Goal: Task Accomplishment & Management: Manage account settings

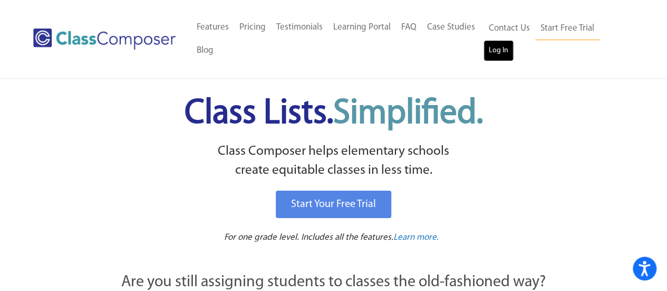
click at [495, 53] on link "Log In" at bounding box center [499, 50] width 30 height 21
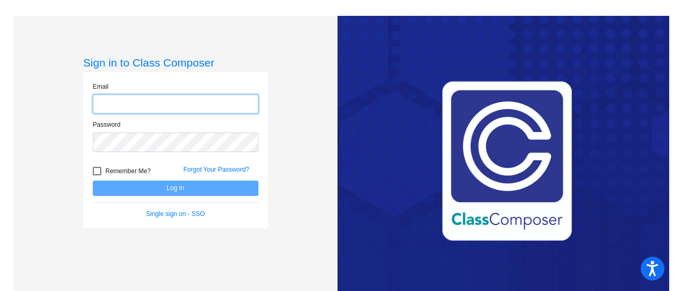
type input "[PERSON_NAME][EMAIL_ADDRESS][PERSON_NAME][DOMAIN_NAME]"
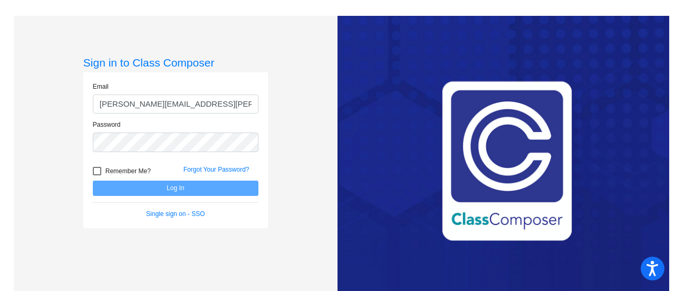
click at [101, 171] on label "Remember Me?" at bounding box center [122, 171] width 58 height 13
click at [97, 175] on input "Remember Me?" at bounding box center [96, 175] width 1 height 1
checkbox input "true"
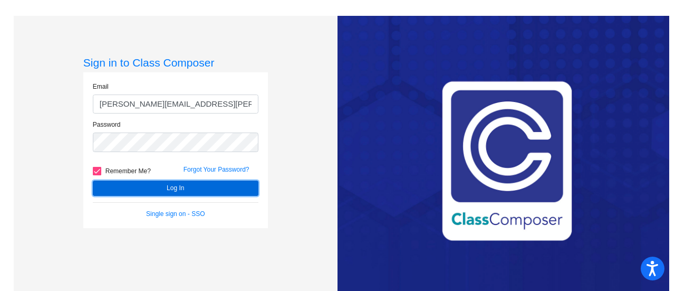
click at [140, 191] on button "Log In" at bounding box center [176, 187] width 166 height 15
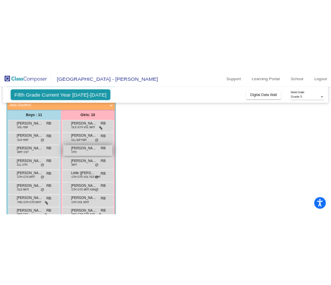
scroll to position [53, 0]
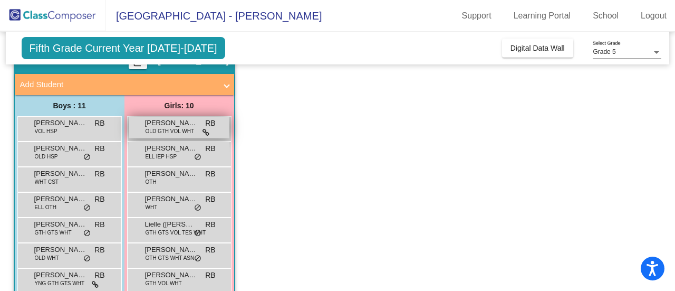
click at [179, 128] on span "OLD GTH VOL WHT" at bounding box center [170, 131] width 49 height 8
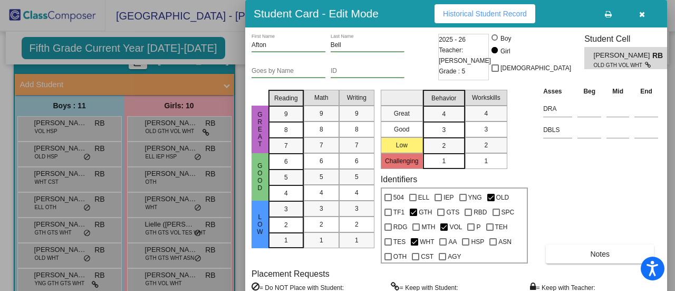
click at [646, 20] on button "button" at bounding box center [642, 13] width 34 height 19
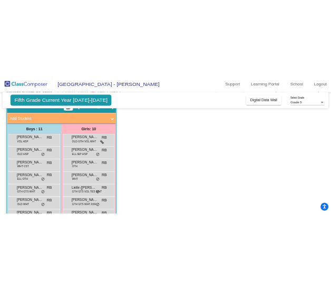
scroll to position [43, 0]
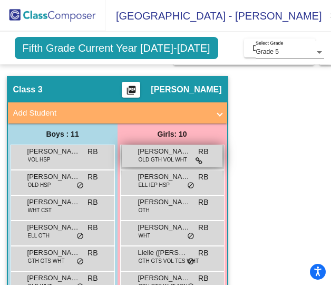
click at [170, 153] on span "Afton Bell" at bounding box center [164, 151] width 53 height 11
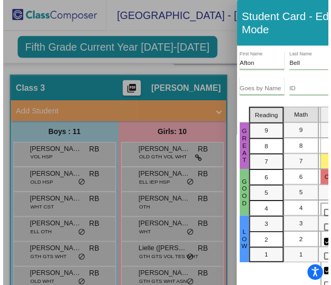
scroll to position [0, 0]
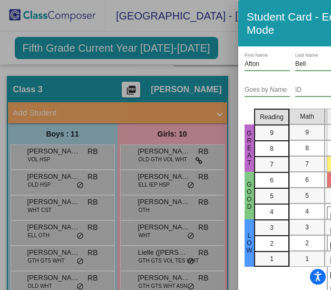
drag, startPoint x: 161, startPoint y: 284, endPoint x: 232, endPoint y: 283, distance: 70.7
click at [232, 283] on div at bounding box center [165, 145] width 331 height 290
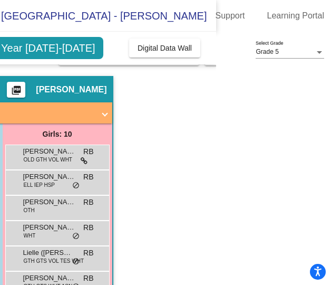
scroll to position [0, 119]
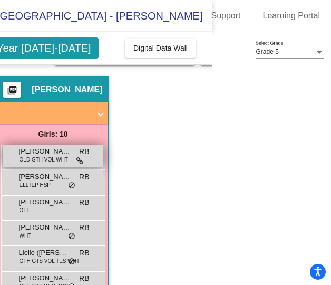
click at [34, 151] on span "Afton Bell" at bounding box center [45, 151] width 53 height 11
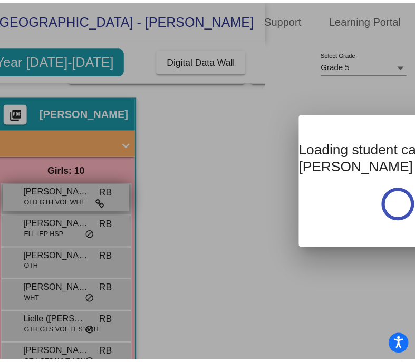
scroll to position [0, 0]
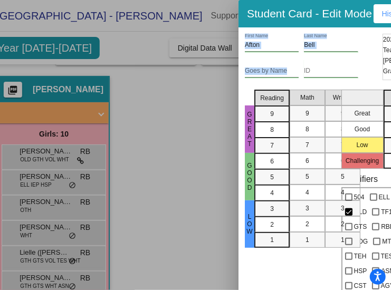
drag, startPoint x: 279, startPoint y: 90, endPoint x: 219, endPoint y: 81, distance: 60.8
click at [219, 81] on div "Student Card - Edit Mode Historical Student Record Afton First Name Bell Last N…" at bounding box center [195, 145] width 391 height 290
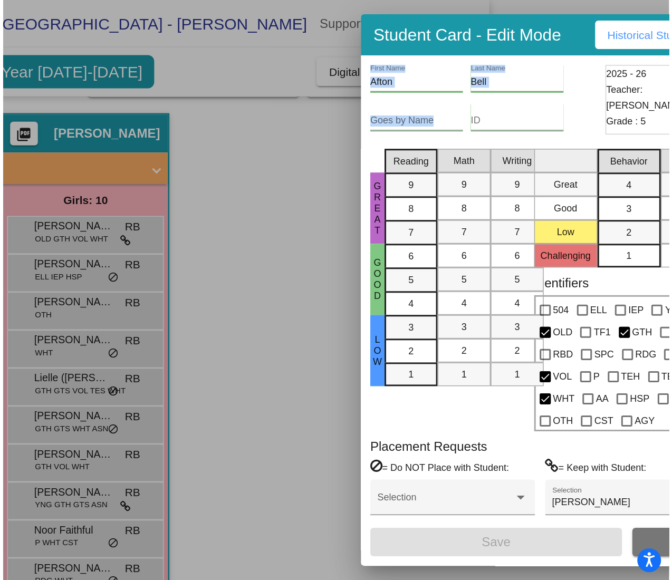
scroll to position [44, 0]
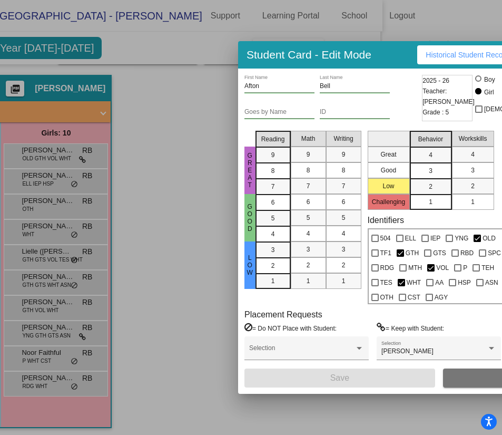
click at [454, 215] on div "Identifiers 504 ELL IEP YNG OLD TF1 GTH GTS RBD SPC RDG MTH VOL P TEH TES WHT A…" at bounding box center [438, 259] width 140 height 89
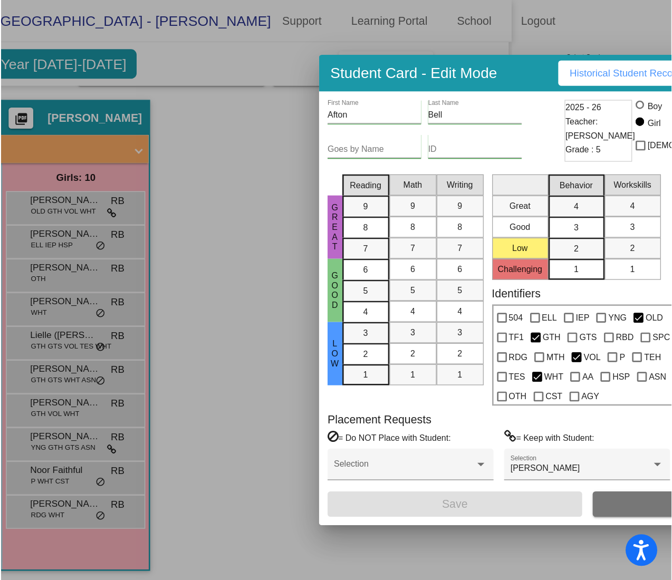
scroll to position [0, 0]
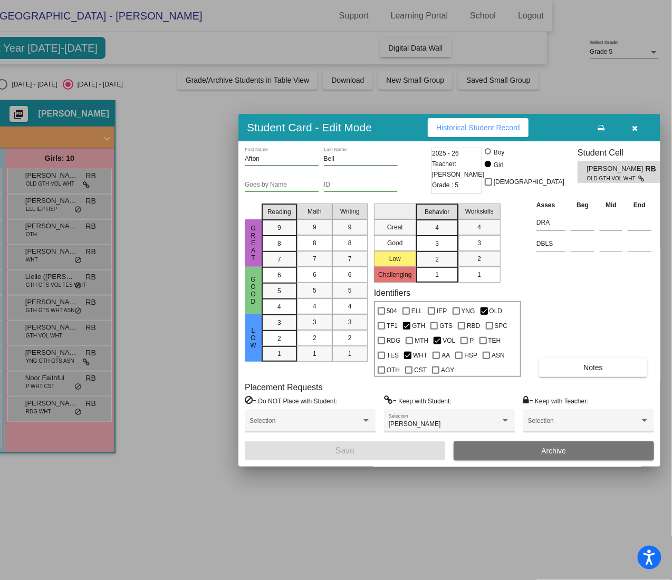
click at [140, 261] on div at bounding box center [336, 290] width 672 height 580
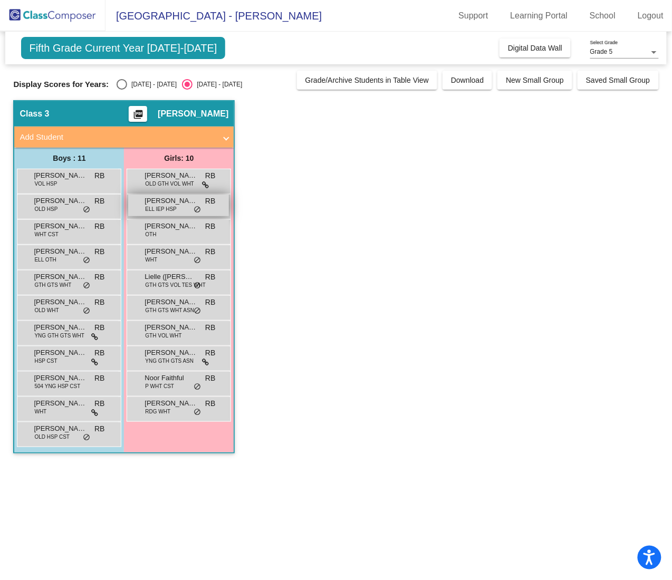
click at [183, 209] on div "Ailin (Paola) Franchini-Delgado ELL IEP HSP RB lock do_not_disturb_alt" at bounding box center [178, 206] width 101 height 22
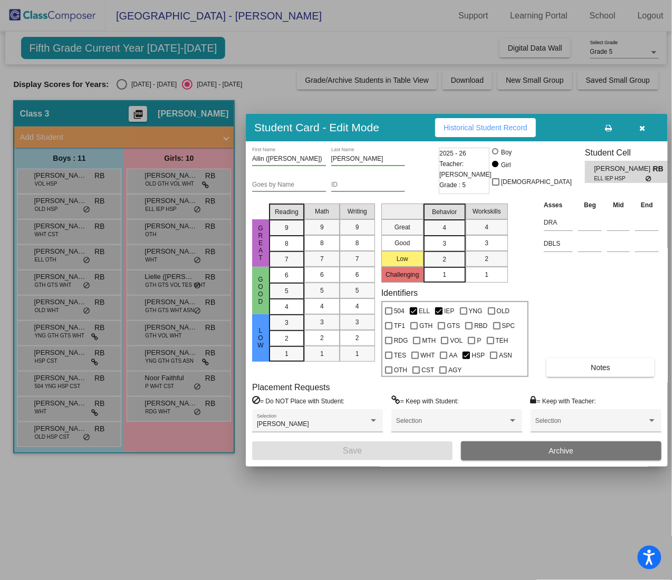
click at [140, 239] on div at bounding box center [336, 290] width 672 height 580
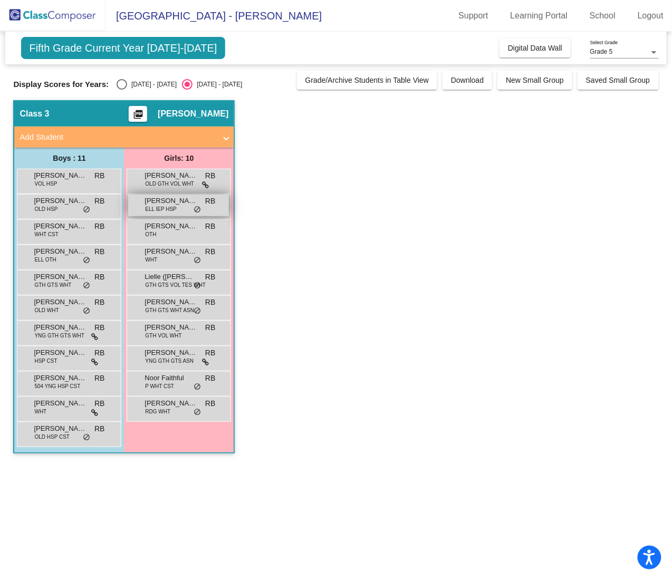
click at [143, 195] on div "Ailin (Paola) Franchini-Delgado ELL IEP HSP RB lock do_not_disturb_alt" at bounding box center [178, 206] width 101 height 22
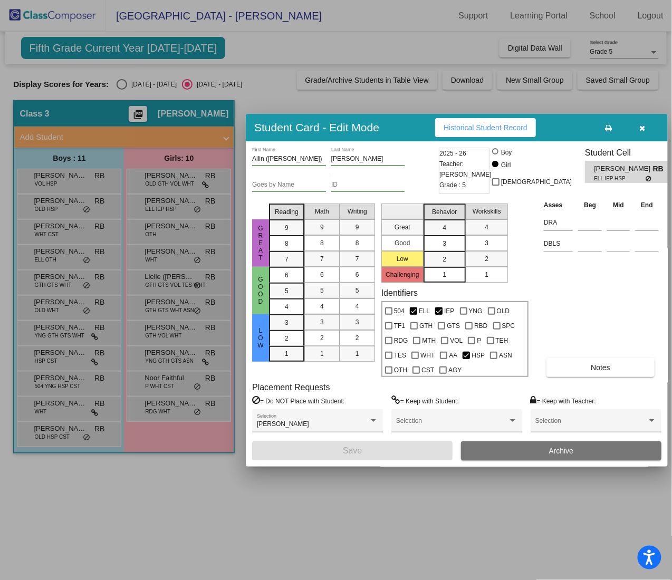
click at [169, 177] on div at bounding box center [336, 290] width 672 height 580
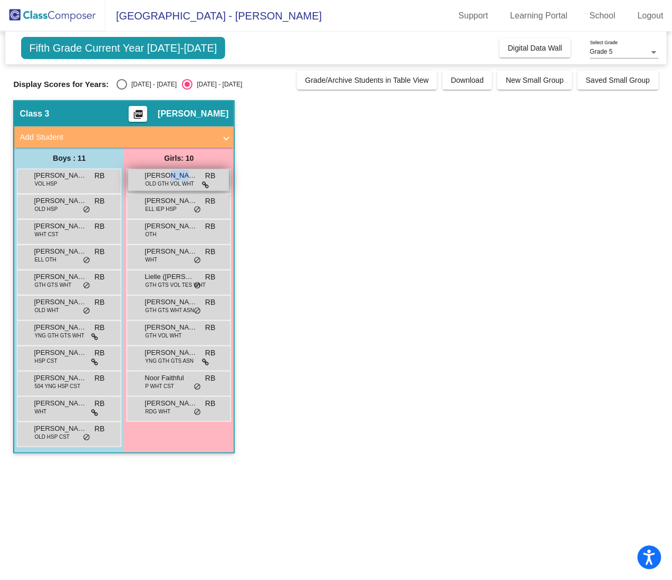
click at [169, 177] on span "Afton Bell" at bounding box center [170, 175] width 53 height 11
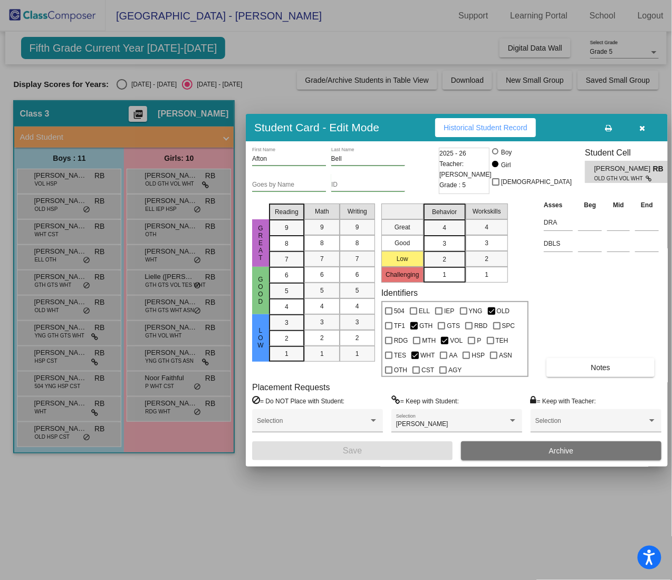
click at [157, 200] on div at bounding box center [336, 290] width 672 height 580
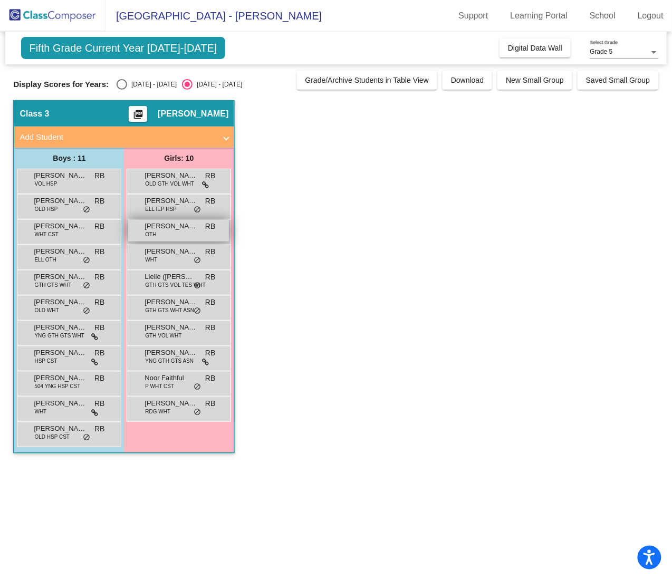
click at [173, 225] on span "Alice Rocha" at bounding box center [170, 226] width 53 height 11
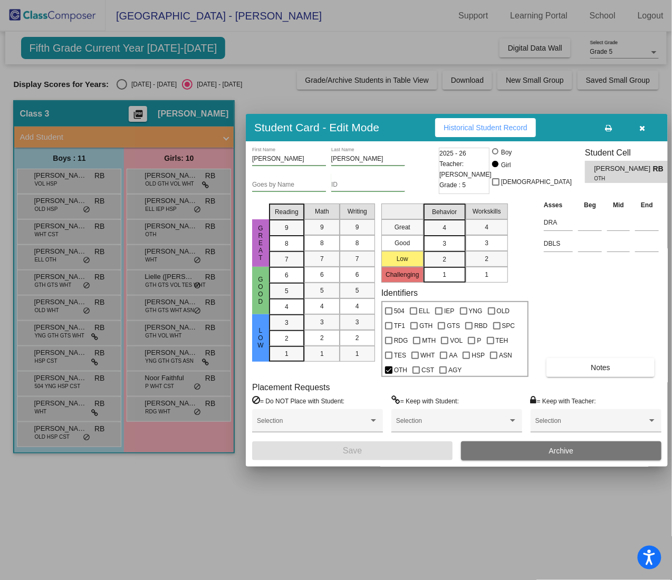
click at [155, 258] on div at bounding box center [336, 290] width 672 height 580
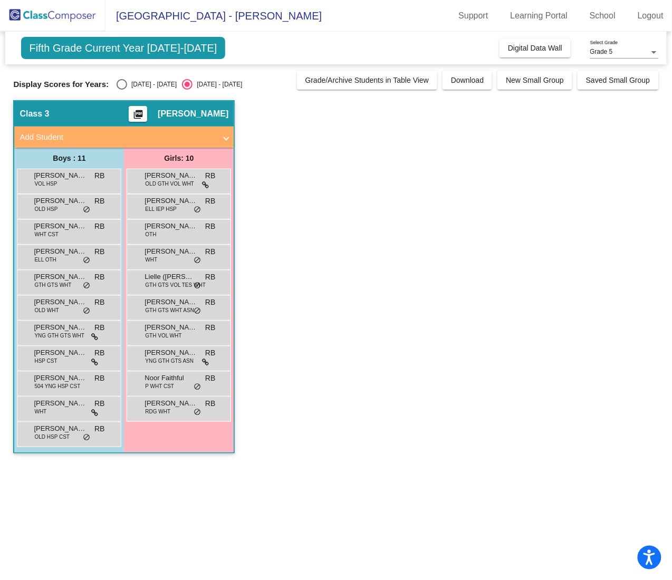
click at [155, 258] on span "WHT" at bounding box center [151, 260] width 12 height 8
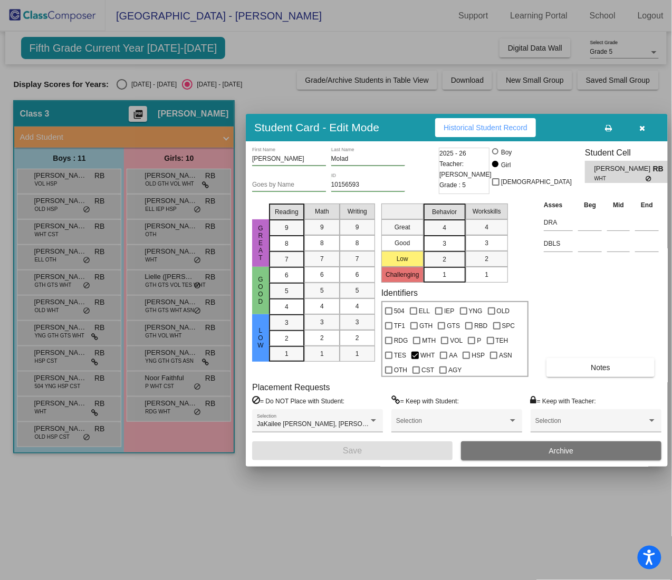
click at [179, 290] on div at bounding box center [336, 290] width 672 height 580
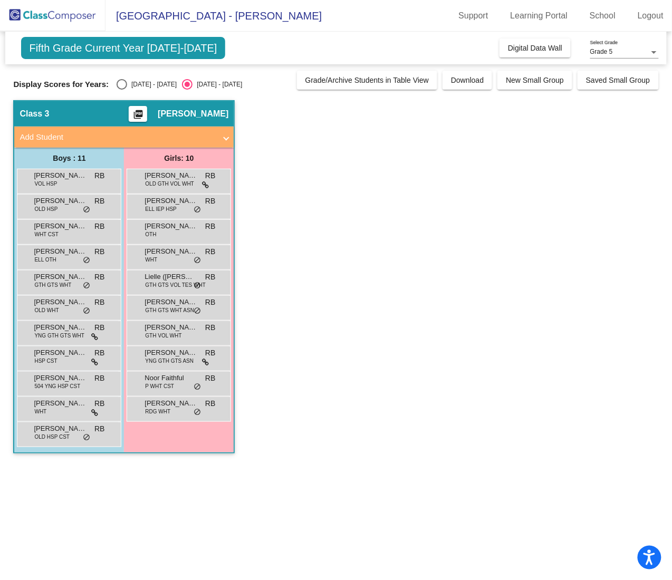
click at [179, 290] on span "Monroe McFarling" at bounding box center [170, 327] width 53 height 11
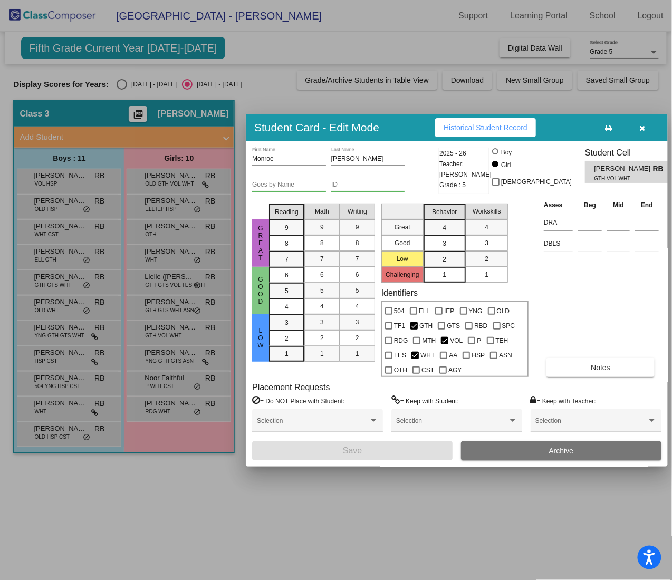
click at [178, 290] on div at bounding box center [336, 290] width 672 height 580
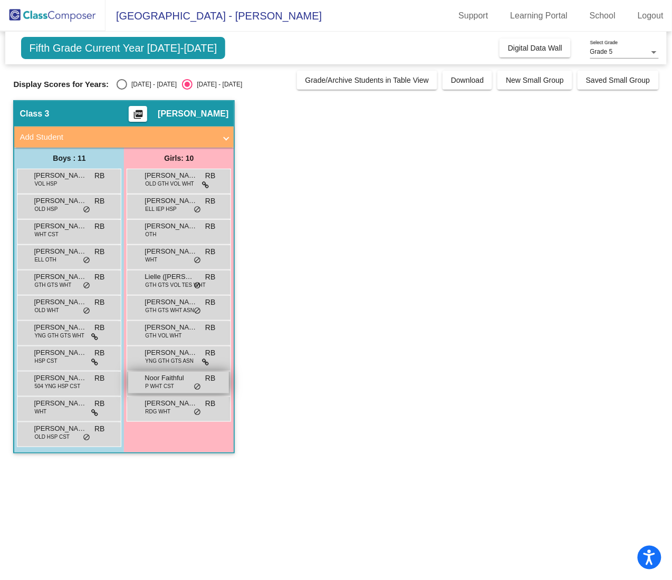
click at [173, 290] on span "P WHT CST" at bounding box center [159, 386] width 29 height 8
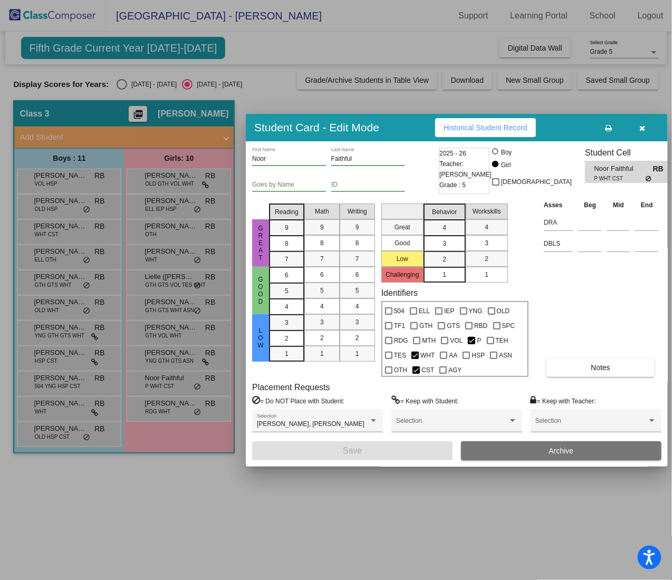
click at [26, 290] on div at bounding box center [336, 290] width 672 height 580
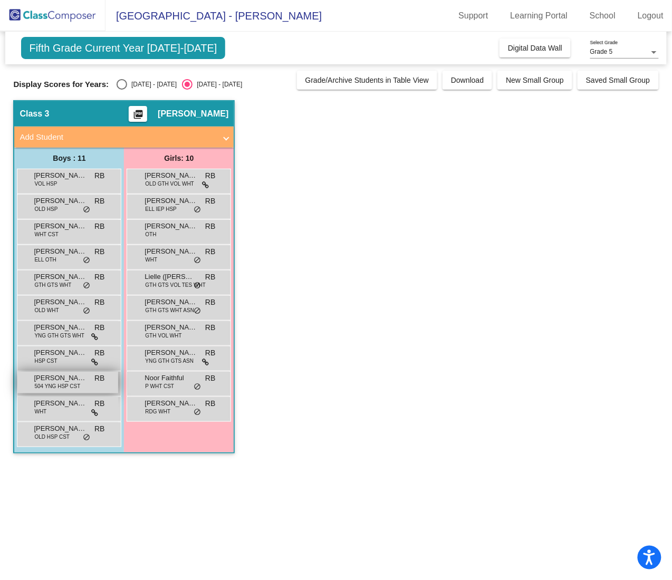
click at [41, 290] on span "Nathan Mraz" at bounding box center [60, 378] width 53 height 11
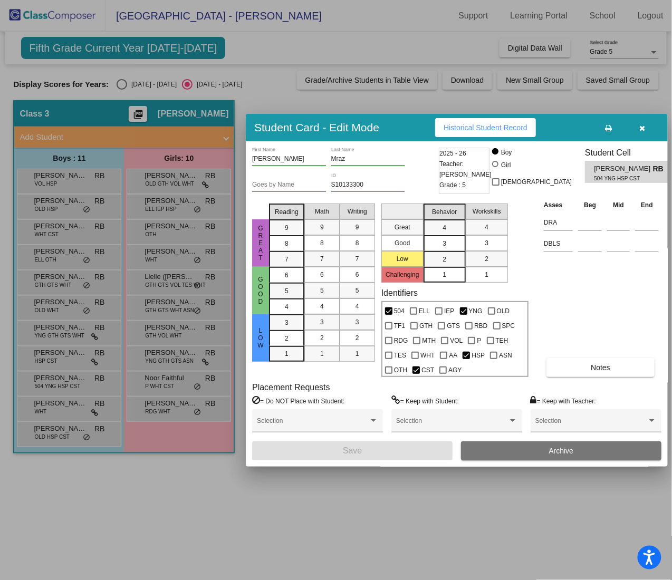
click at [46, 290] on div at bounding box center [336, 290] width 672 height 580
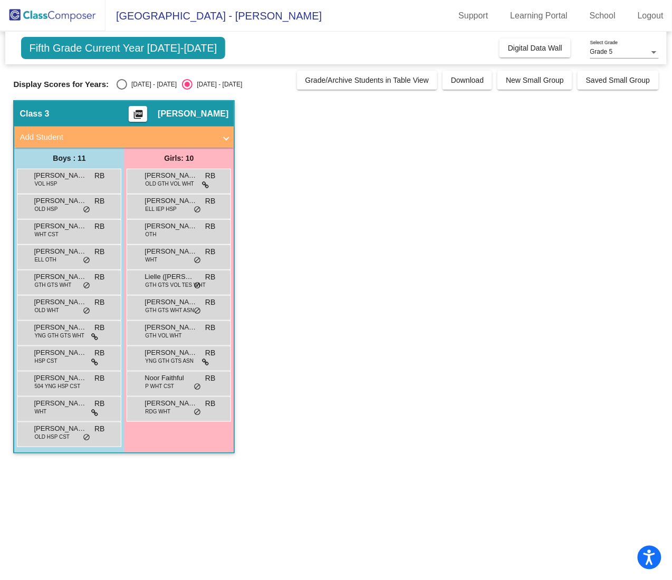
click at [46, 290] on span "OLD WHT" at bounding box center [46, 310] width 24 height 8
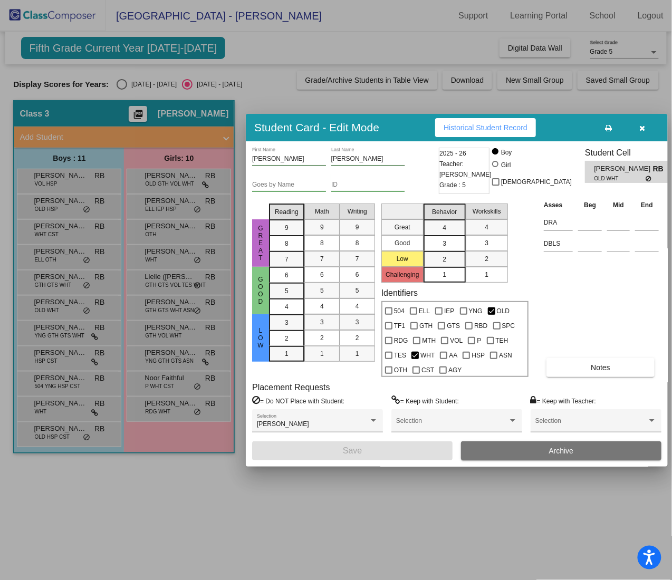
click at [64, 253] on div at bounding box center [336, 290] width 672 height 580
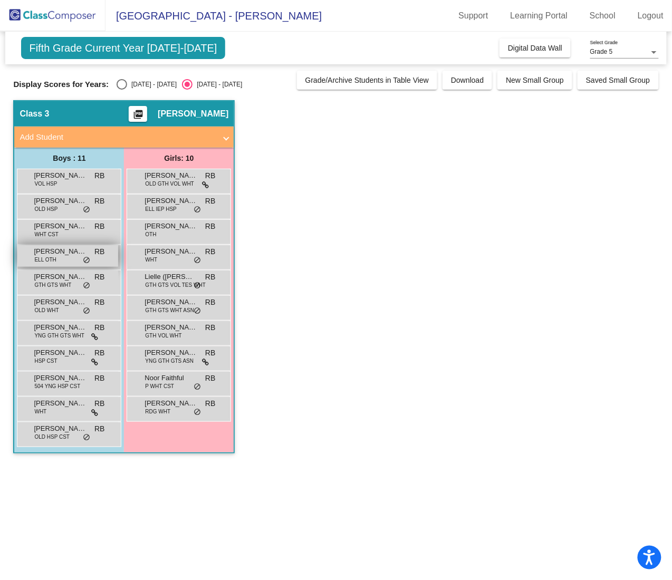
click at [64, 253] on span "Elias Alshaikhahmed" at bounding box center [60, 251] width 53 height 11
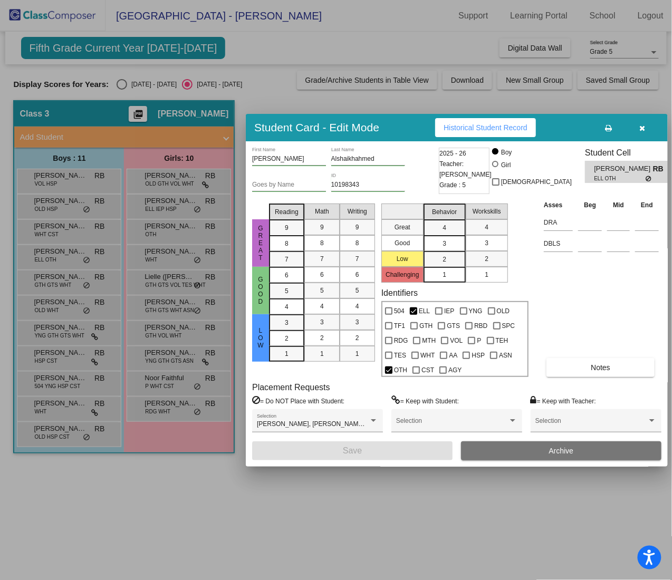
click at [74, 199] on div at bounding box center [336, 290] width 672 height 580
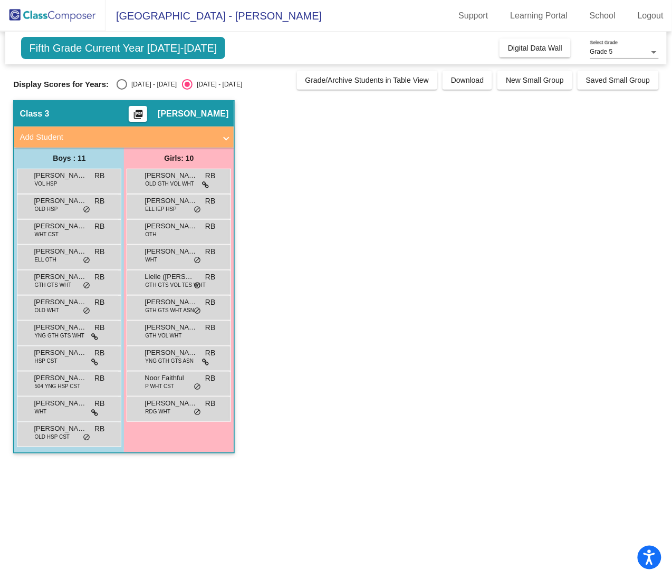
click at [74, 199] on span "Colin Mason" at bounding box center [60, 201] width 53 height 11
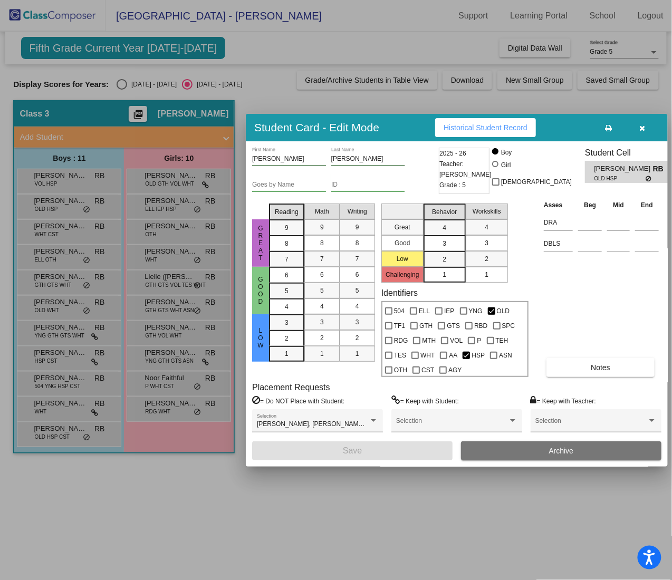
click at [81, 177] on div at bounding box center [336, 290] width 672 height 580
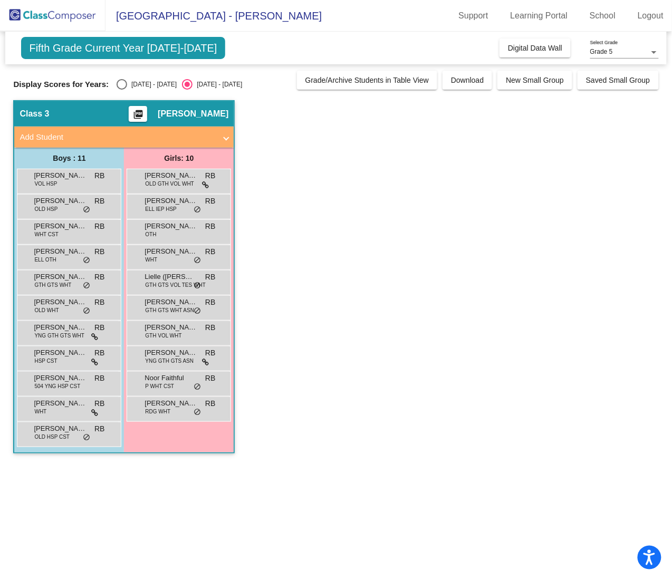
click at [81, 177] on span "Anderson Lee" at bounding box center [60, 175] width 53 height 11
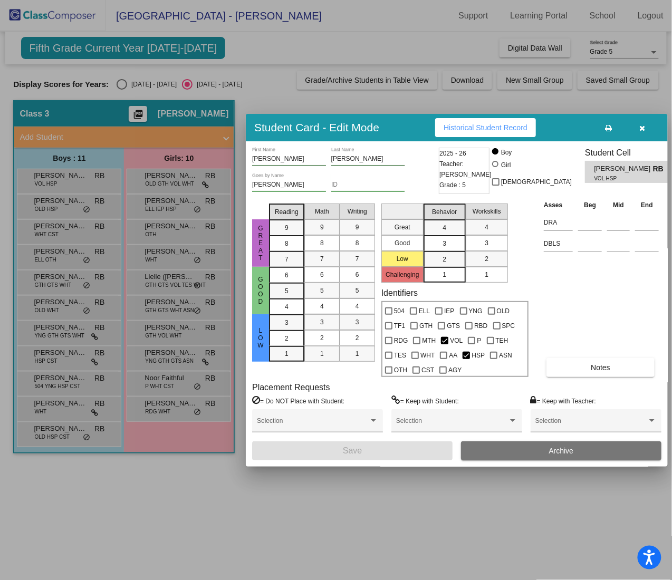
click at [177, 236] on div at bounding box center [336, 290] width 672 height 580
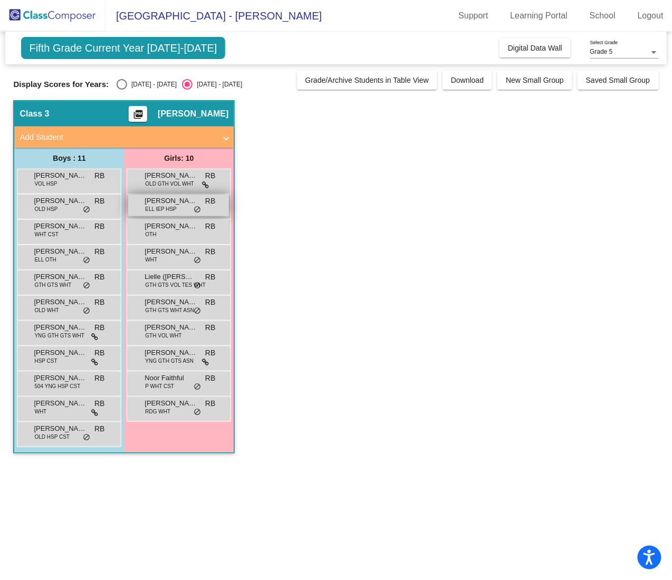
click at [173, 208] on span "ELL IEP HSP" at bounding box center [160, 209] width 31 height 8
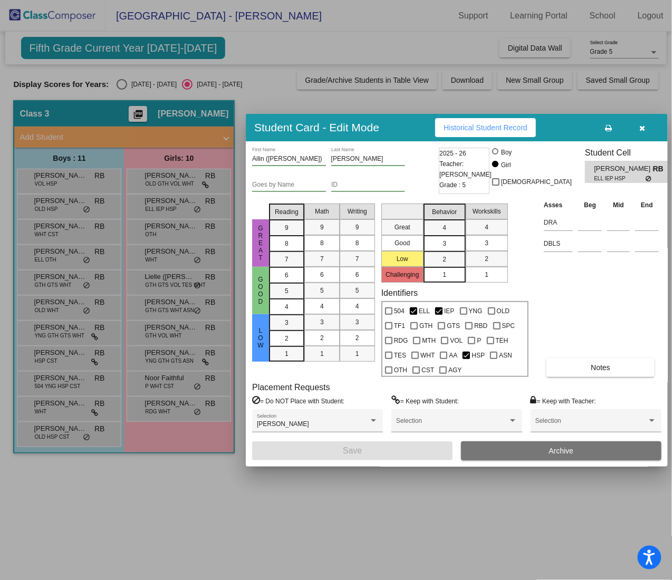
click at [170, 246] on div at bounding box center [336, 290] width 672 height 580
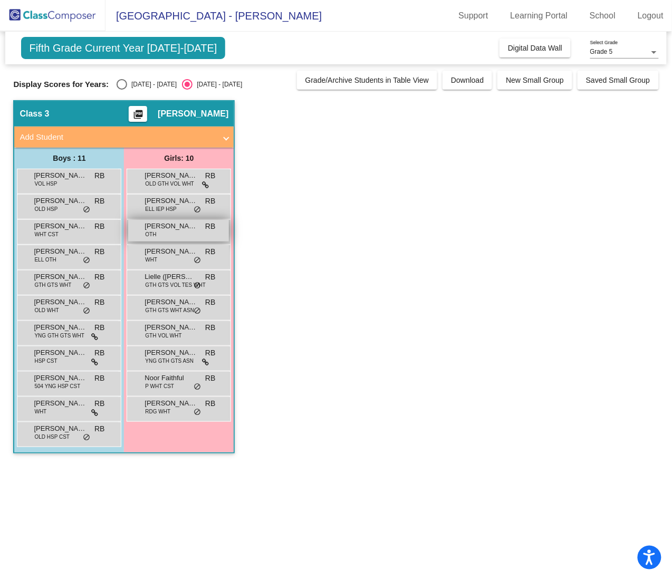
click at [171, 237] on div "Alice Rocha OTH RB lock do_not_disturb_alt" at bounding box center [178, 231] width 101 height 22
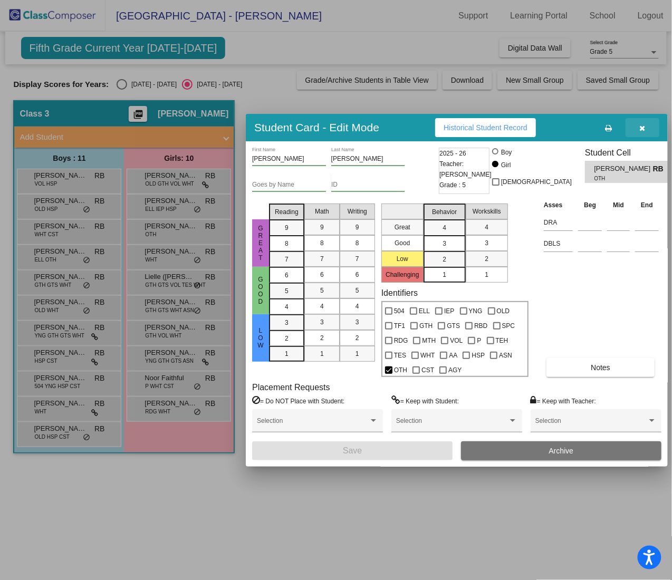
click at [644, 134] on button "button" at bounding box center [642, 127] width 34 height 19
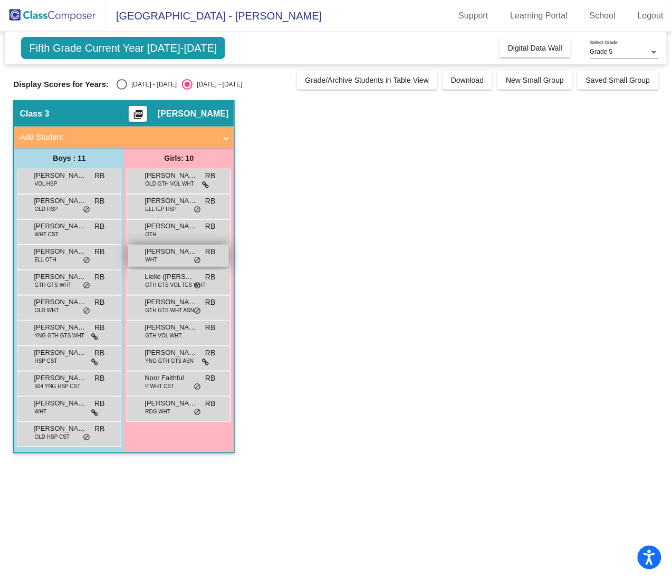
click at [197, 262] on span "do_not_disturb_alt" at bounding box center [197, 260] width 7 height 8
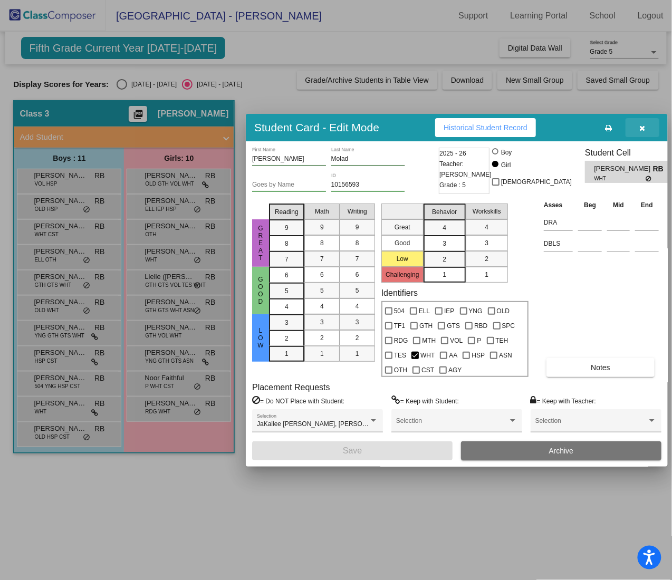
click at [642, 132] on button "button" at bounding box center [642, 127] width 34 height 19
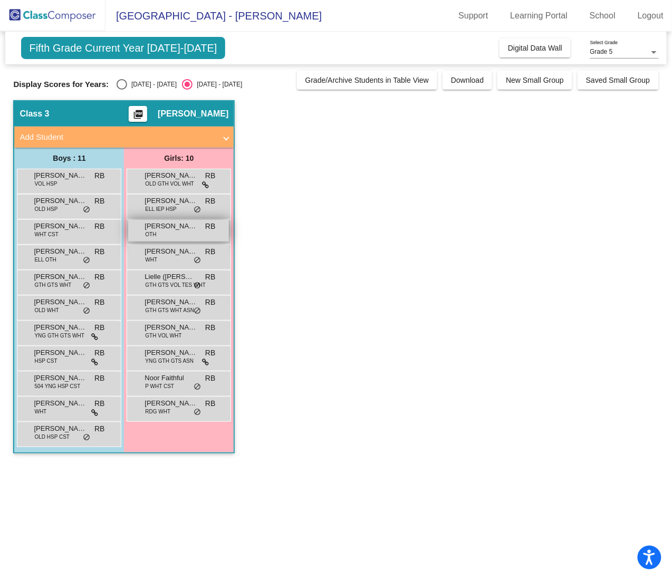
click at [171, 236] on div "Alice Rocha OTH RB lock do_not_disturb_alt" at bounding box center [178, 231] width 101 height 22
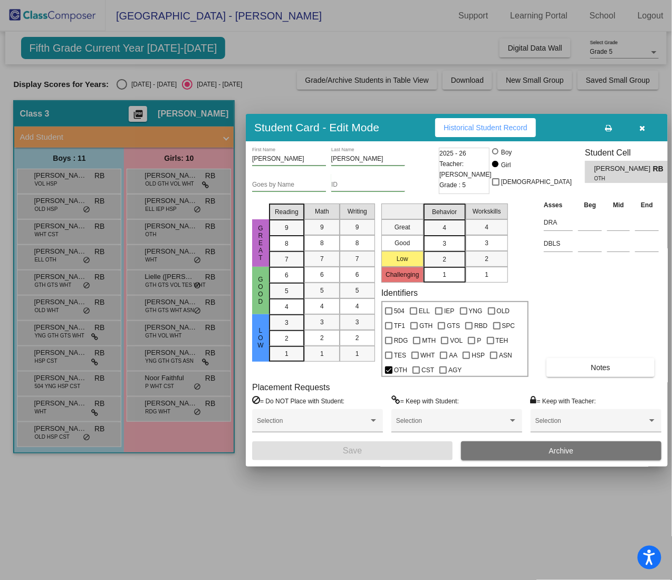
click at [643, 122] on button "button" at bounding box center [642, 127] width 34 height 19
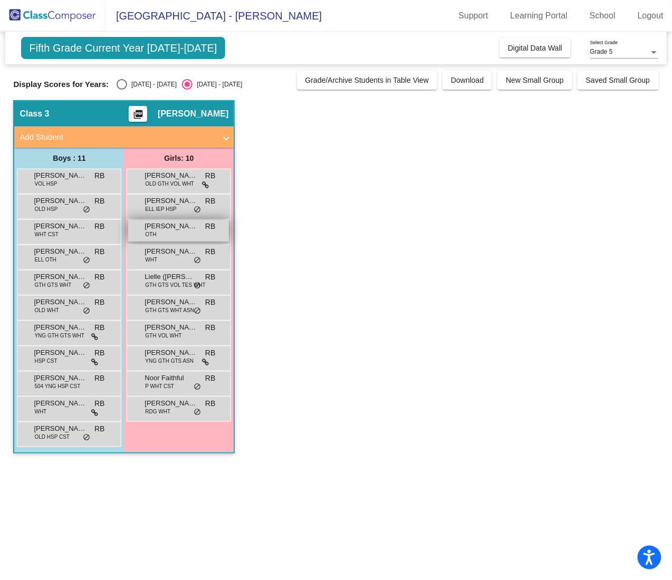
click at [178, 229] on span "Alice Rocha" at bounding box center [170, 226] width 53 height 11
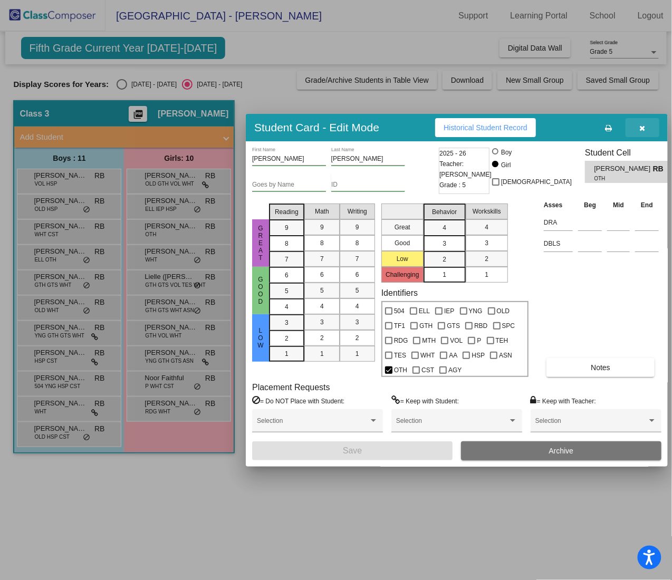
click at [644, 128] on icon "button" at bounding box center [643, 127] width 6 height 7
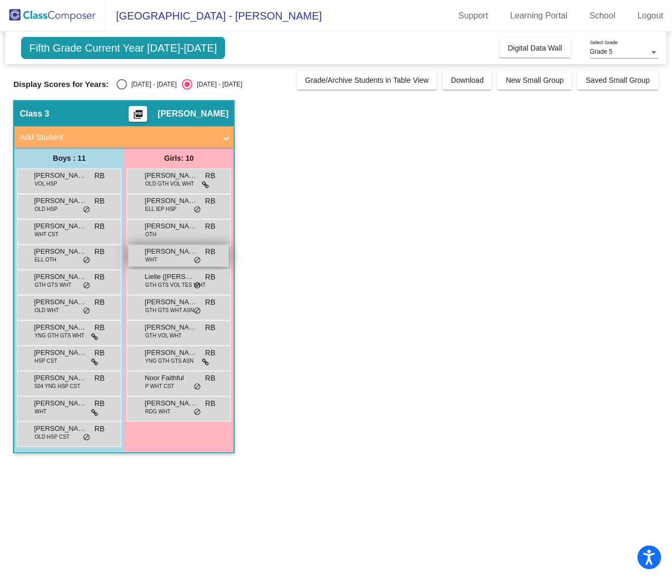
click at [180, 254] on span "Emerson Molad" at bounding box center [170, 251] width 53 height 11
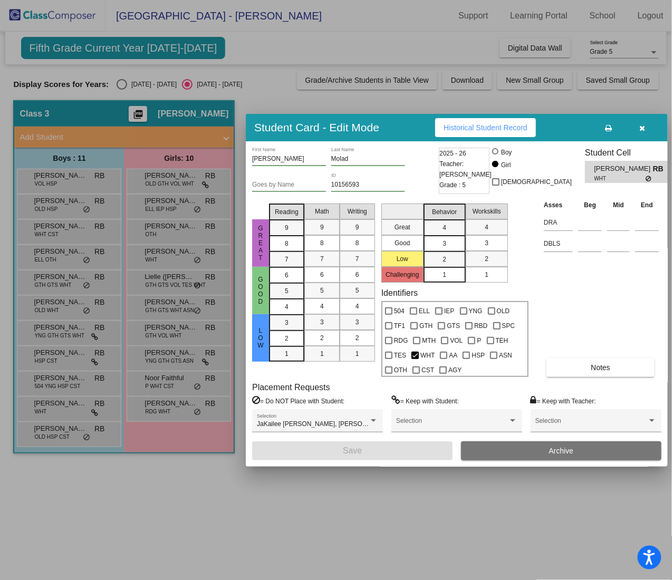
click at [173, 258] on div at bounding box center [336, 290] width 672 height 580
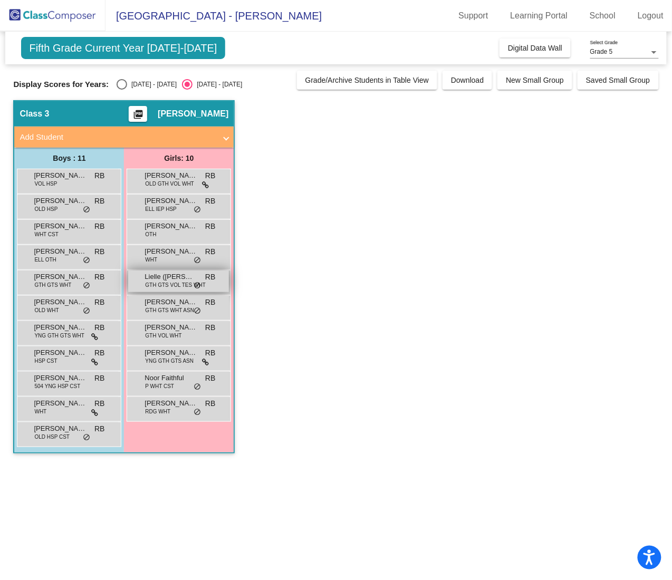
click at [179, 281] on span "GTH GTS VOL TES WHT" at bounding box center [175, 285] width 60 height 8
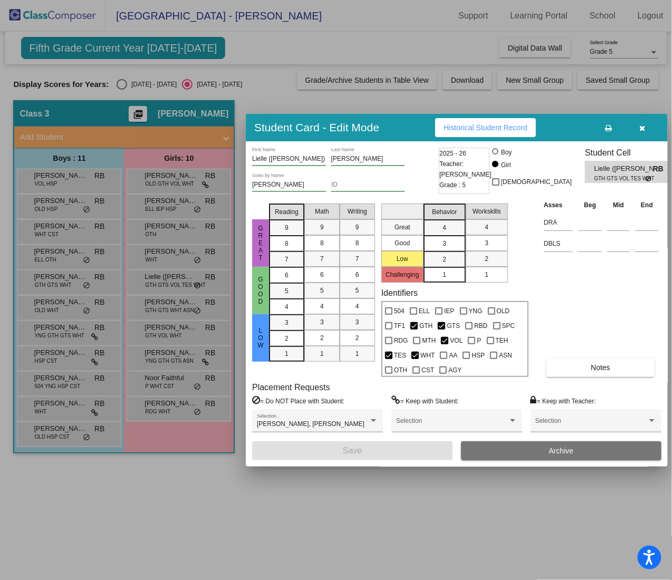
click at [179, 290] on div at bounding box center [336, 290] width 672 height 580
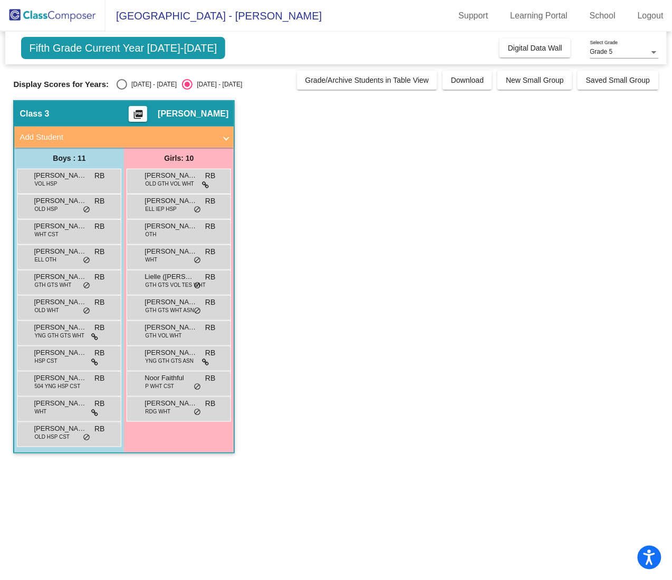
click at [179, 290] on span "GTH GTS WHT ASN" at bounding box center [169, 310] width 49 height 8
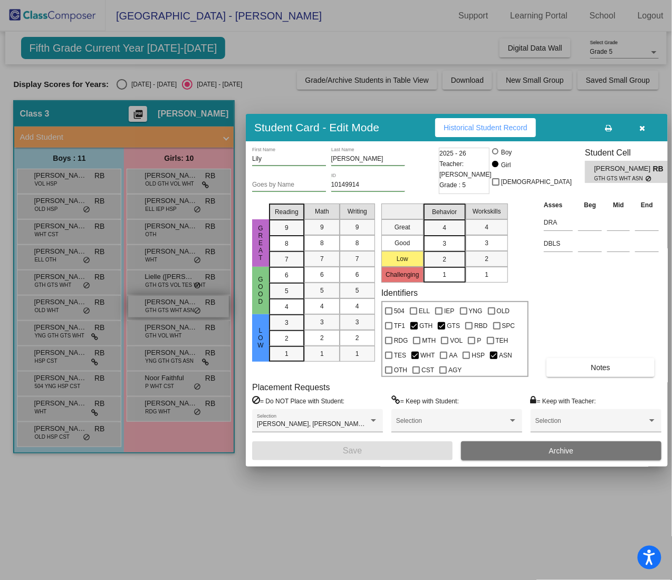
click at [180, 290] on div at bounding box center [336, 290] width 672 height 580
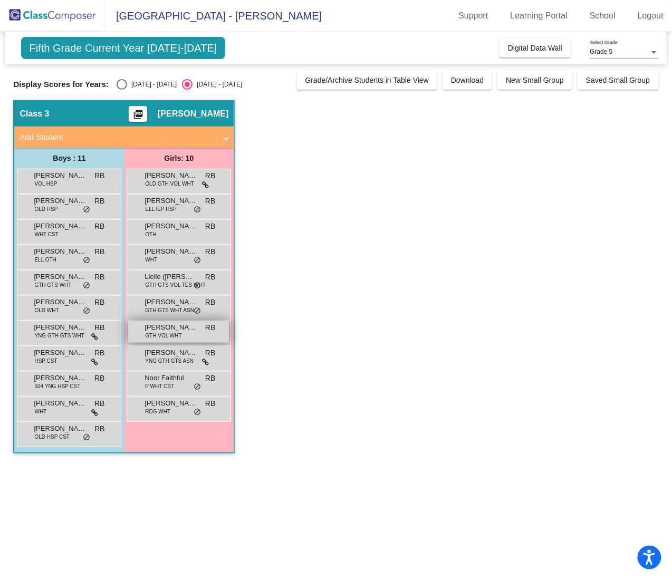
click at [180, 290] on span "Monroe McFarling" at bounding box center [170, 327] width 53 height 11
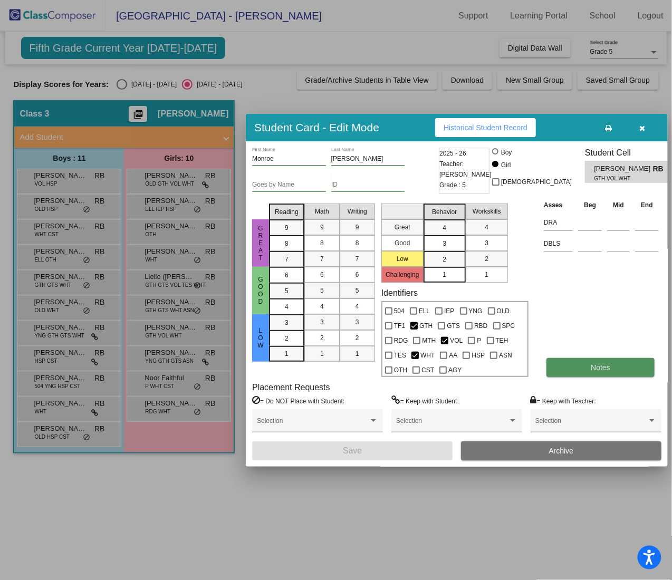
click at [615, 290] on button "Notes" at bounding box center [600, 367] width 108 height 19
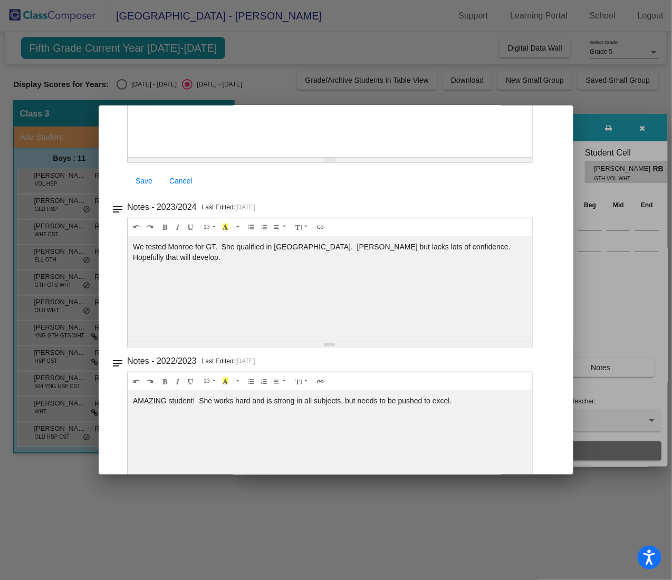
scroll to position [211, 0]
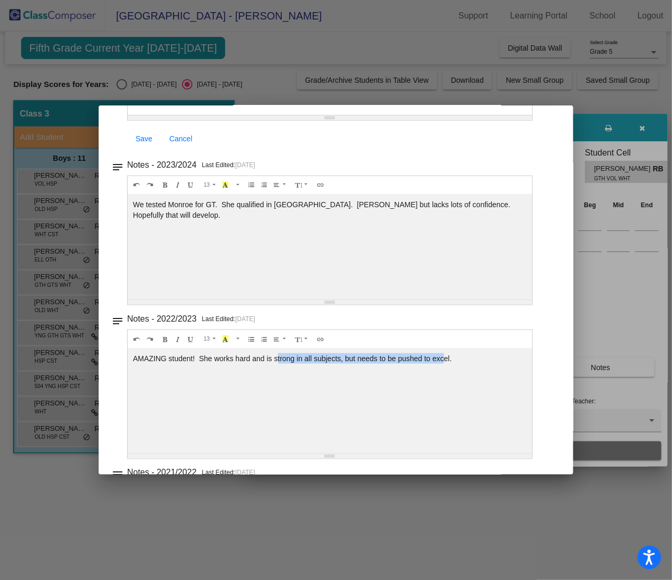
drag, startPoint x: 277, startPoint y: 360, endPoint x: 446, endPoint y: 379, distance: 169.3
click at [446, 115] on div "AMAZING student! She works hard and is strong in all subjects, but needs to be …" at bounding box center [330, 61] width 404 height 105
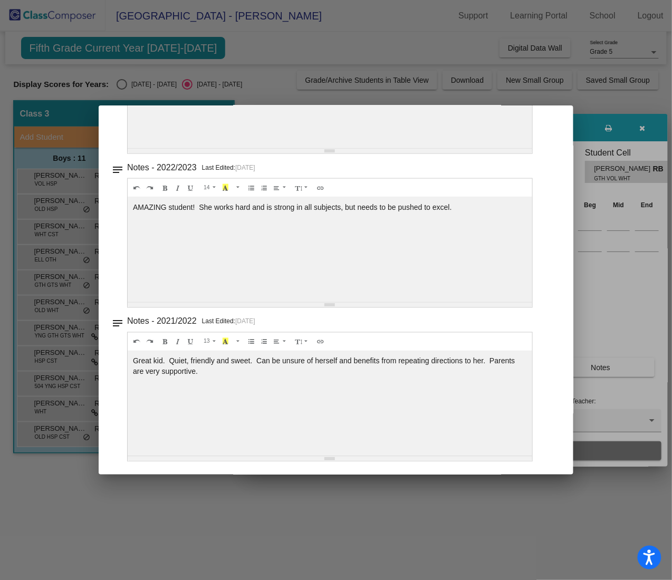
scroll to position [365, 0]
drag, startPoint x: 189, startPoint y: 371, endPoint x: 245, endPoint y: 371, distance: 55.9
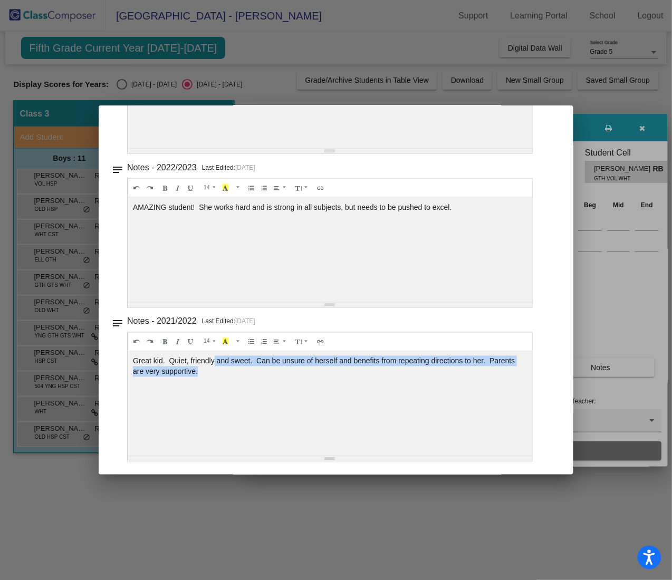
drag, startPoint x: 220, startPoint y: 362, endPoint x: 414, endPoint y: 391, distance: 195.8
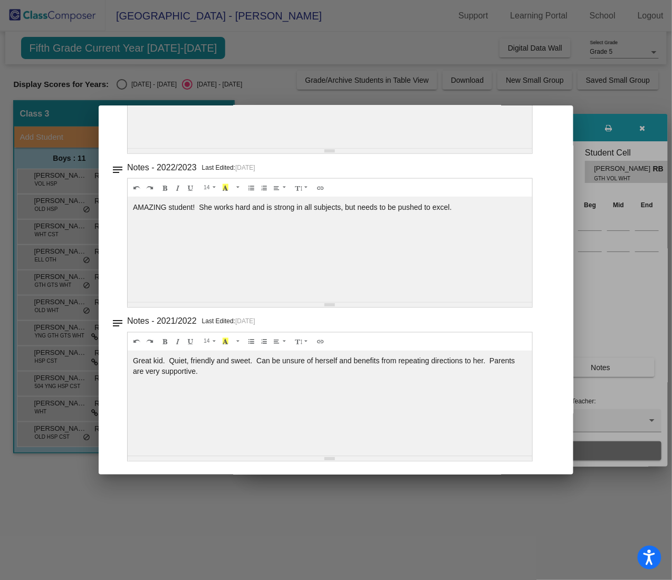
click at [650, 243] on div at bounding box center [336, 290] width 672 height 580
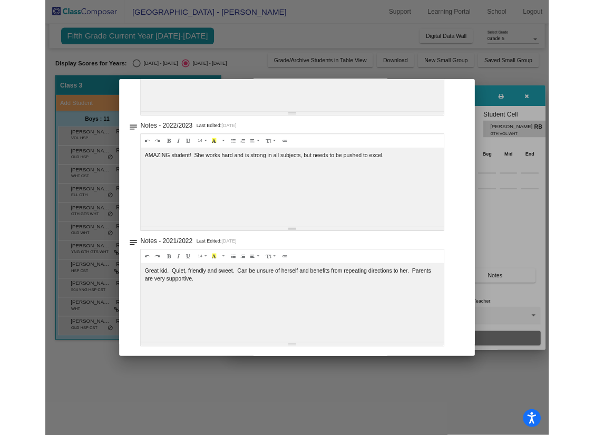
scroll to position [0, 0]
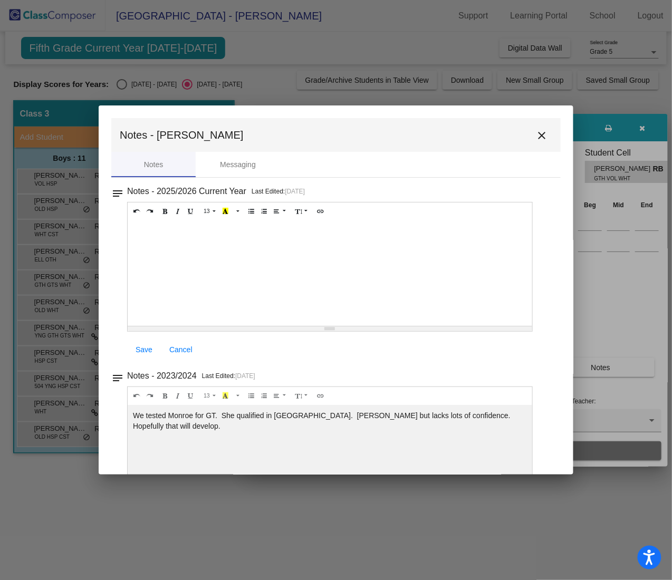
click at [537, 137] on mat-icon "close" at bounding box center [541, 135] width 13 height 13
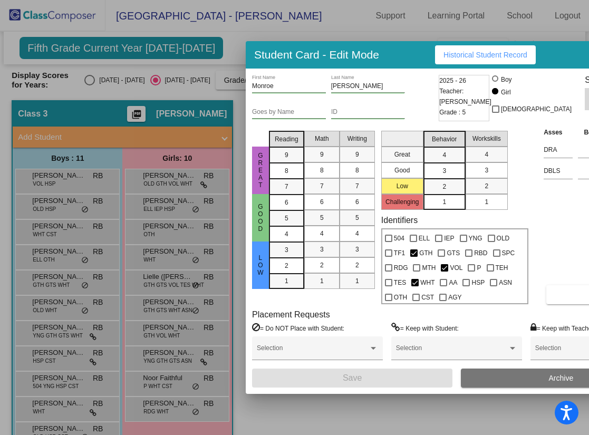
click at [177, 290] on div at bounding box center [294, 217] width 589 height 435
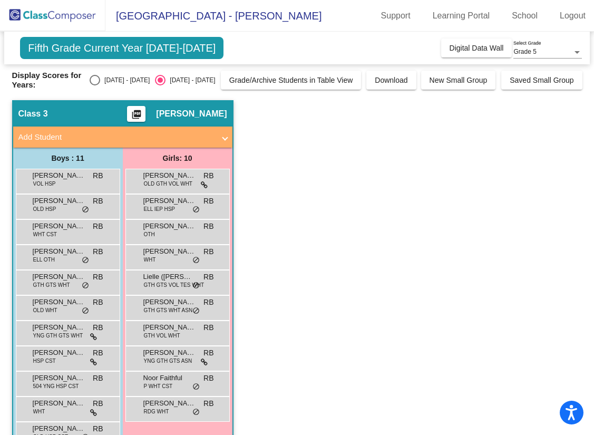
click at [177, 290] on span "Nayla Sait" at bounding box center [169, 352] width 53 height 11
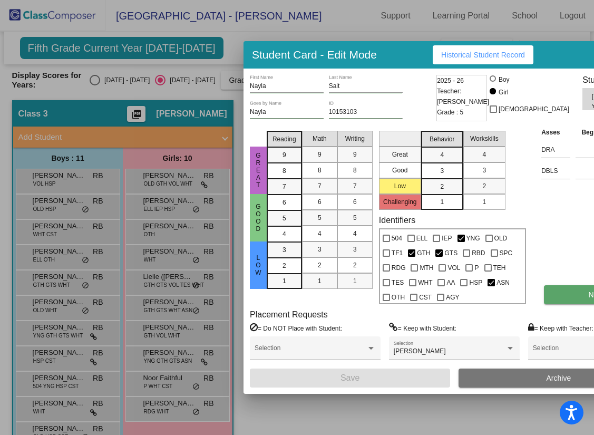
click at [550, 290] on button "Notes" at bounding box center [598, 294] width 108 height 19
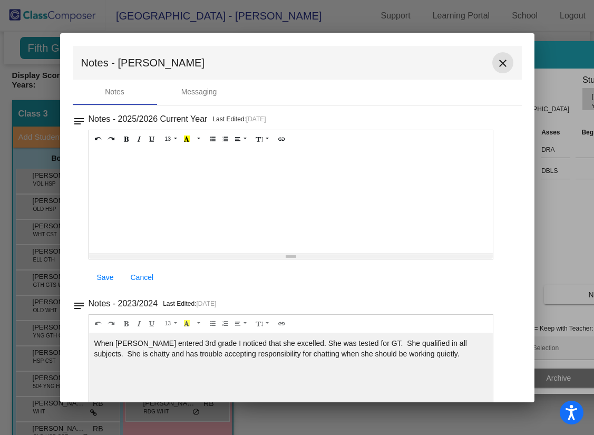
click at [499, 59] on mat-icon "close" at bounding box center [503, 63] width 13 height 13
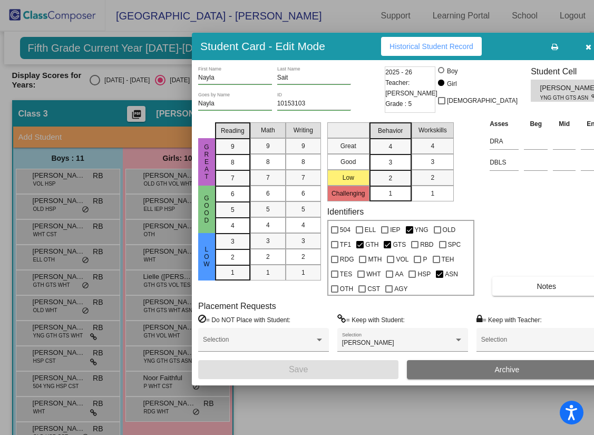
drag, startPoint x: 307, startPoint y: 44, endPoint x: 256, endPoint y: 36, distance: 52.4
click at [256, 40] on h3 "Student Card - Edit Mode" at bounding box center [262, 46] width 125 height 13
click at [572, 43] on button "button" at bounding box center [589, 46] width 34 height 19
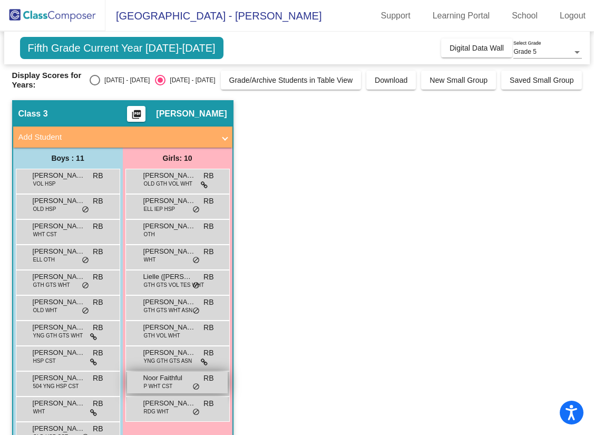
click at [168, 290] on span "Noor Faithful" at bounding box center [169, 378] width 53 height 11
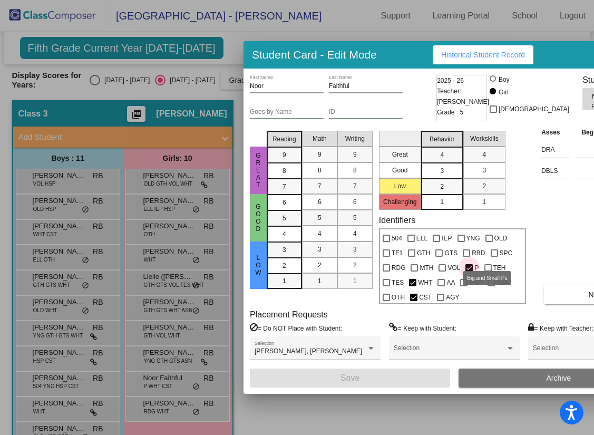
click at [479, 265] on span "P" at bounding box center [477, 268] width 4 height 13
click at [469, 272] on input "P" at bounding box center [469, 272] width 1 height 1
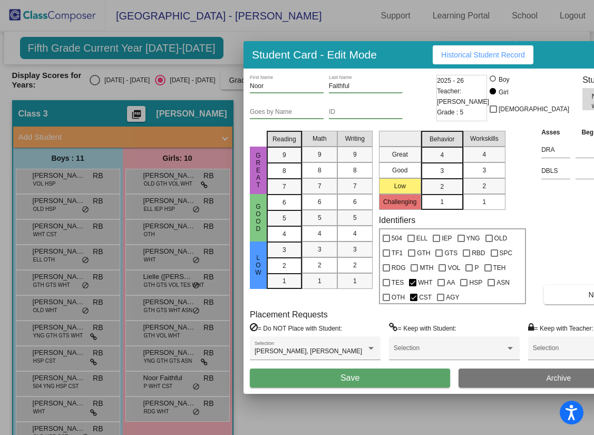
click at [479, 265] on span "P" at bounding box center [477, 268] width 4 height 13
click at [469, 272] on input "P" at bounding box center [469, 272] width 1 height 1
checkbox input "true"
click at [544, 290] on button "Notes" at bounding box center [598, 294] width 108 height 19
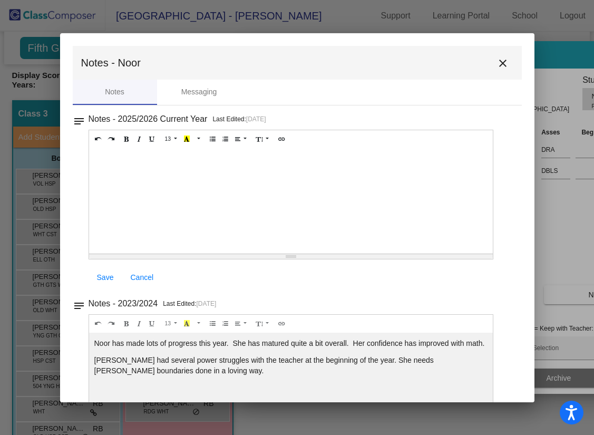
click at [501, 60] on mat-icon "close" at bounding box center [503, 63] width 13 height 13
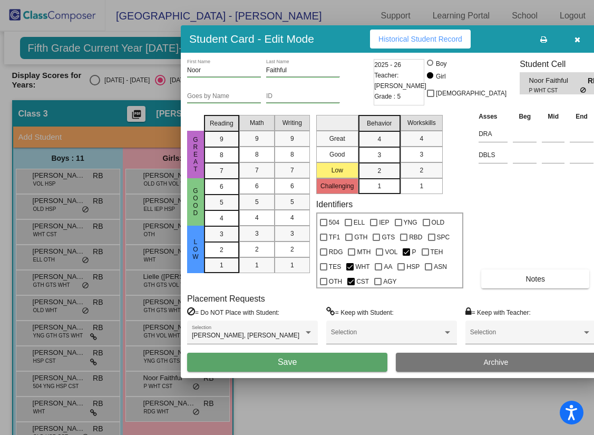
drag, startPoint x: 327, startPoint y: 52, endPoint x: 252, endPoint y: 43, distance: 75.3
click at [229, 36] on h3 "Student Card - Edit Mode" at bounding box center [251, 38] width 125 height 13
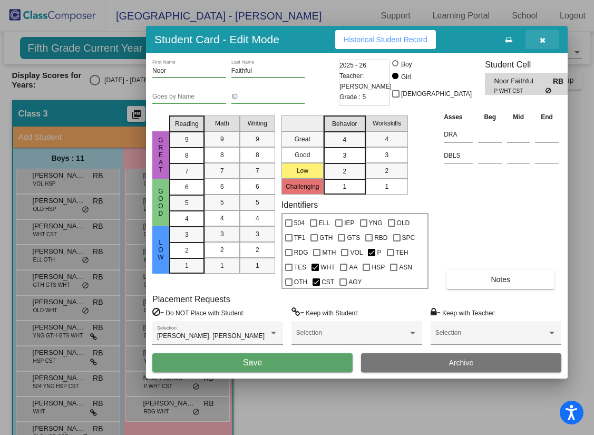
click at [540, 36] on icon "button" at bounding box center [543, 39] width 6 height 7
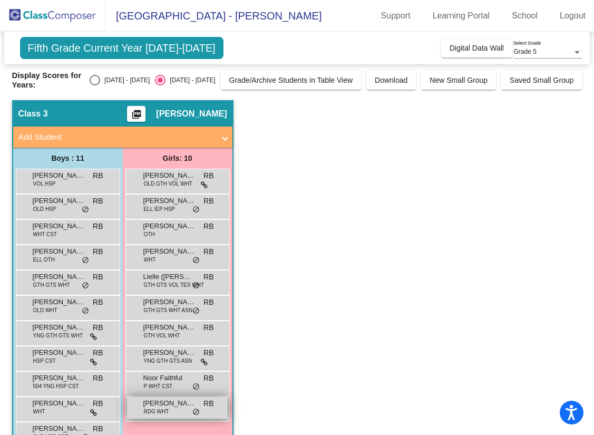
click at [164, 290] on span "Olivia Vandermeulen" at bounding box center [169, 403] width 53 height 11
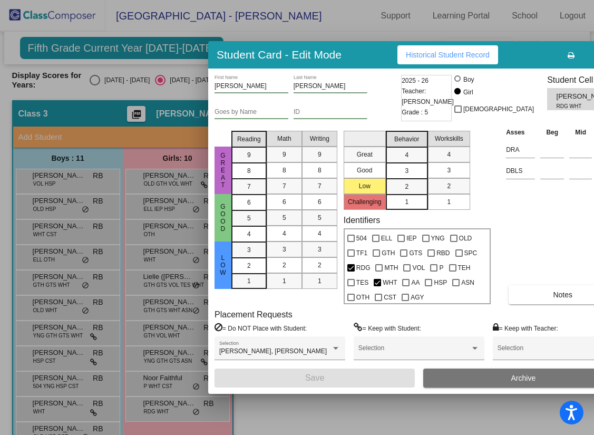
drag, startPoint x: 533, startPoint y: 52, endPoint x: 463, endPoint y: 52, distance: 69.1
click at [453, 52] on div "Student Card - Edit Mode Historical Student Record" at bounding box center [419, 54] width 422 height 27
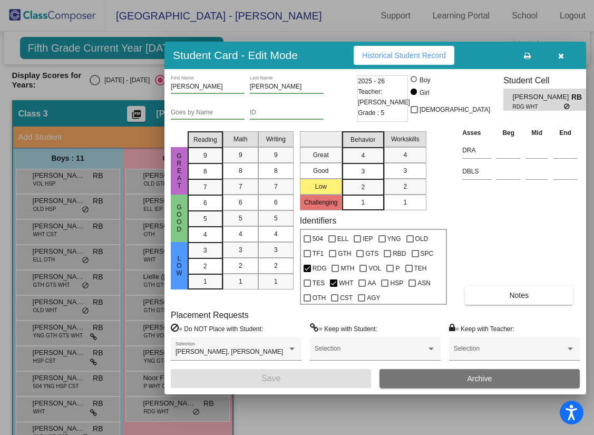
click at [544, 47] on button "button" at bounding box center [561, 55] width 34 height 19
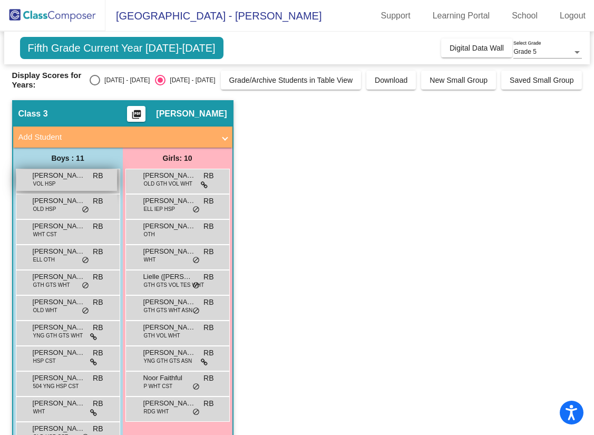
click at [73, 182] on div "Anderson Lee VOL HSP RB lock do_not_disturb_alt" at bounding box center [66, 180] width 101 height 22
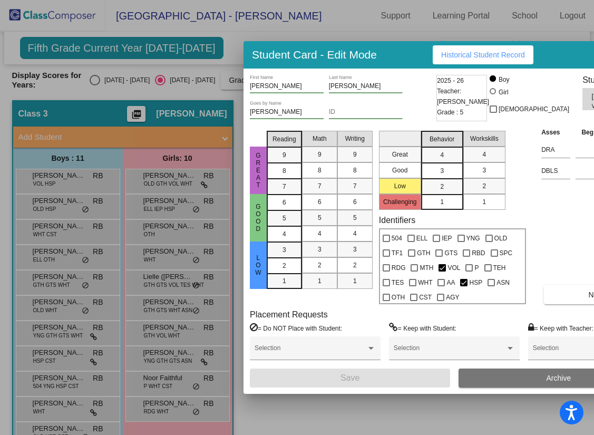
click at [64, 203] on div at bounding box center [297, 217] width 594 height 435
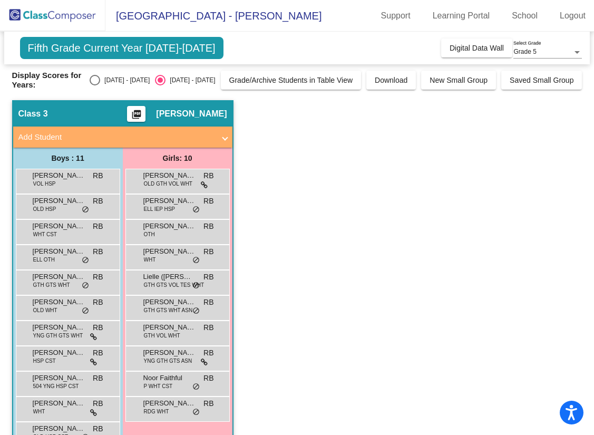
click at [64, 203] on span "Colin Mason" at bounding box center [59, 201] width 53 height 11
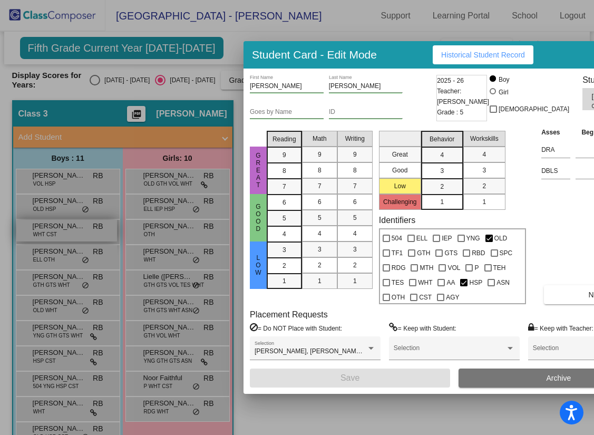
click at [76, 234] on div at bounding box center [297, 217] width 594 height 435
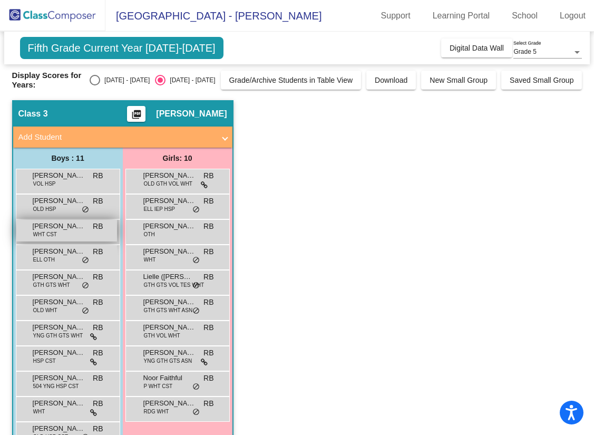
click at [76, 234] on div "Cooper Schmitt WHT CST RB lock do_not_disturb_alt" at bounding box center [66, 231] width 101 height 22
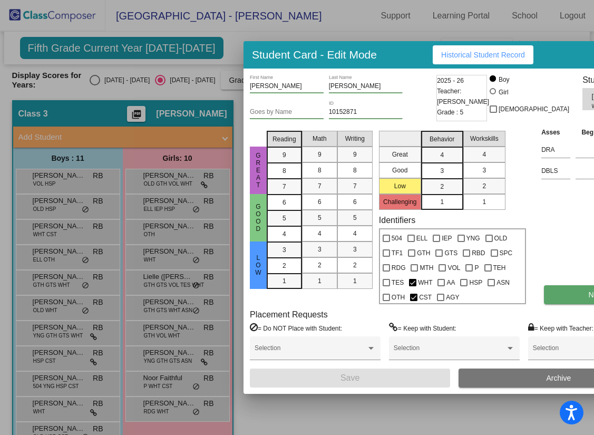
click at [551, 290] on button "Notes" at bounding box center [598, 294] width 108 height 19
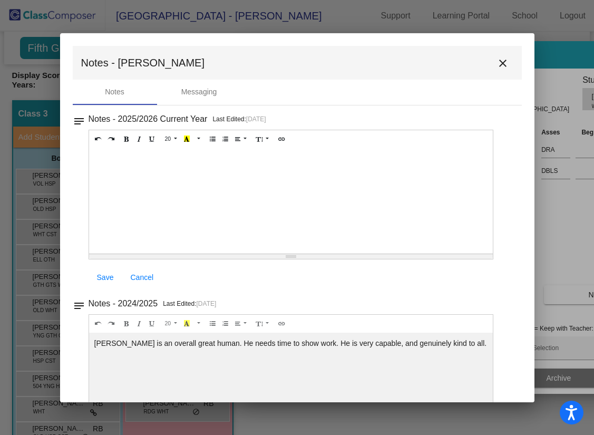
click at [499, 61] on mat-icon "close" at bounding box center [503, 63] width 13 height 13
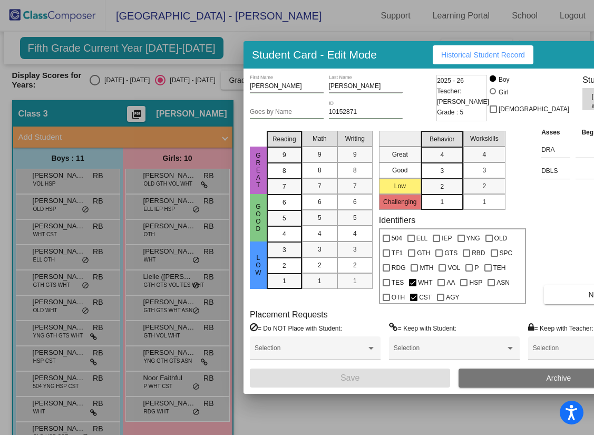
click at [91, 250] on div at bounding box center [297, 217] width 594 height 435
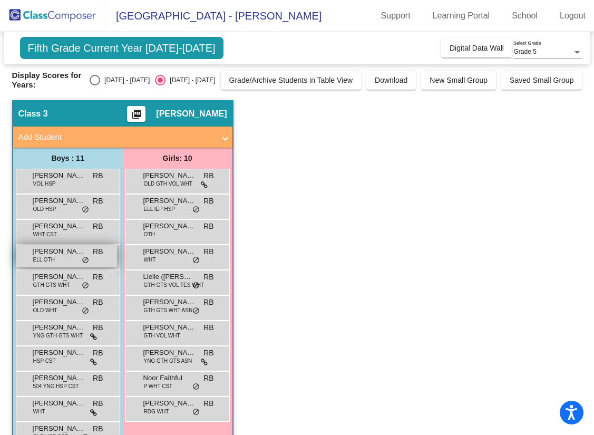
click at [91, 250] on div "Elias Alshaikhahmed ELL OTH RB lock do_not_disturb_alt" at bounding box center [66, 256] width 101 height 22
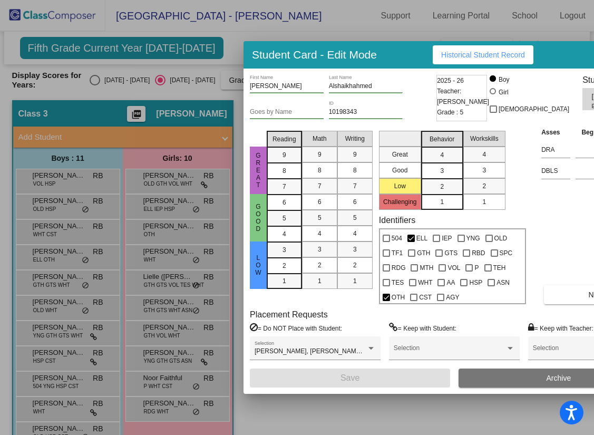
click at [61, 288] on div at bounding box center [297, 217] width 594 height 435
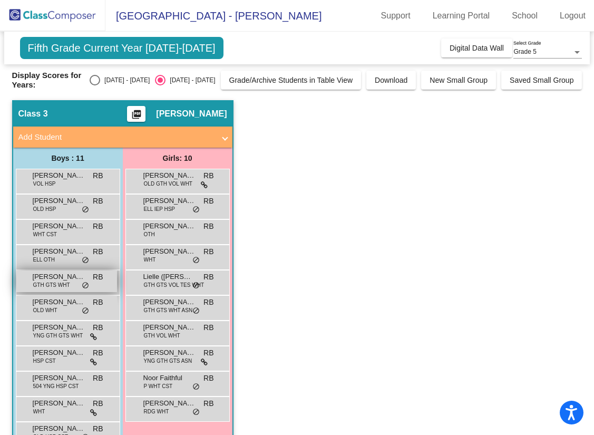
click at [68, 285] on span "GTH GTS WHT" at bounding box center [51, 285] width 37 height 8
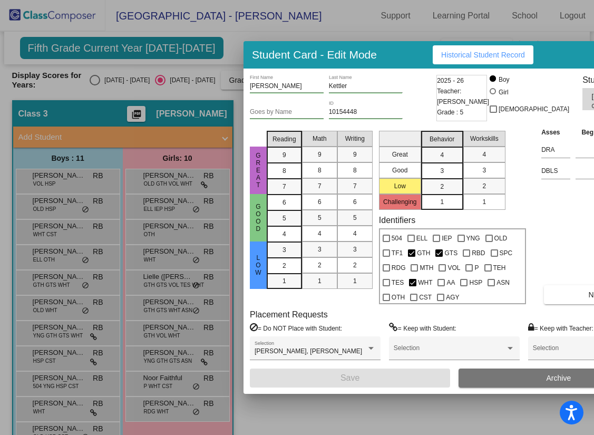
click at [69, 259] on div at bounding box center [297, 217] width 594 height 435
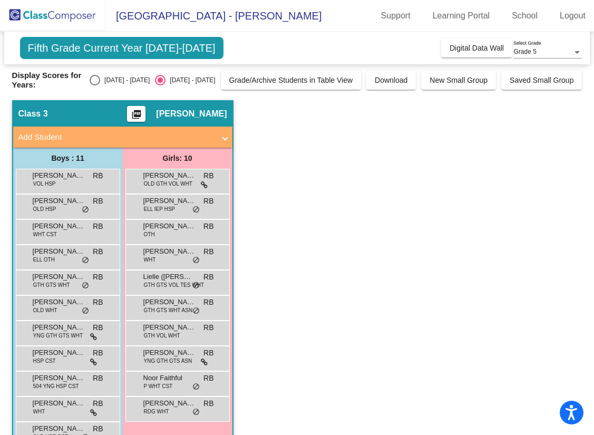
click at [69, 259] on div "Elias Alshaikhahmed ELL OTH RB lock do_not_disturb_alt" at bounding box center [66, 256] width 101 height 22
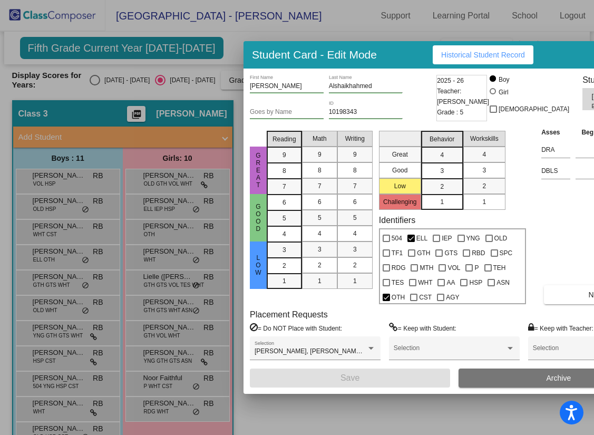
click at [63, 282] on div at bounding box center [297, 217] width 594 height 435
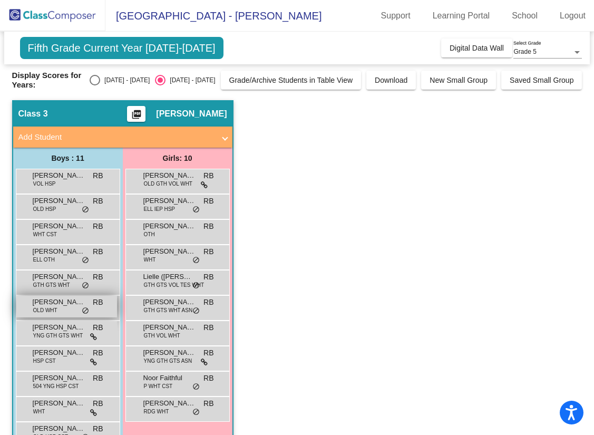
click at [63, 290] on div "Herbert Boyer OLD WHT RB lock do_not_disturb_alt" at bounding box center [66, 307] width 101 height 22
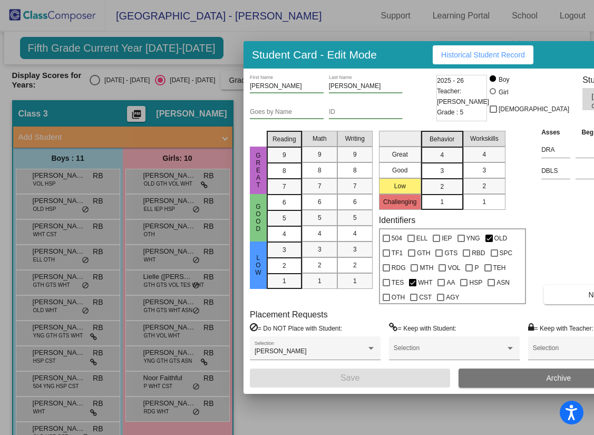
click at [54, 290] on div at bounding box center [297, 217] width 594 height 435
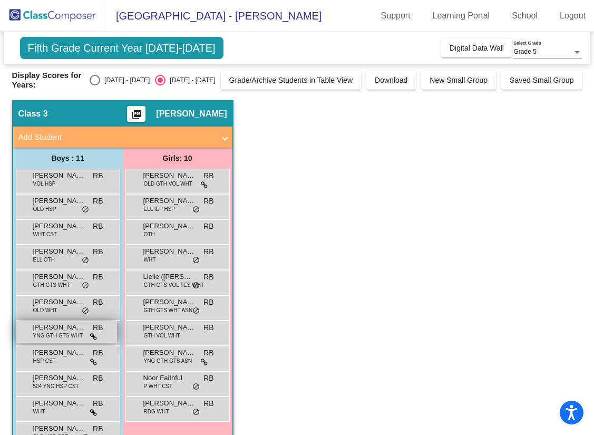
click at [57, 290] on span "YNG GTH GTS WHT" at bounding box center [58, 336] width 50 height 8
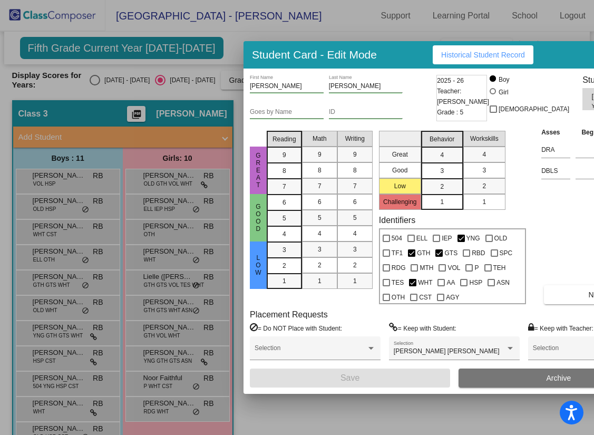
click at [71, 290] on div at bounding box center [297, 217] width 594 height 435
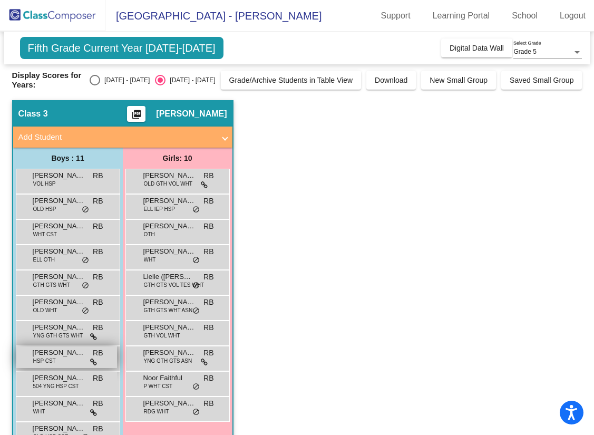
click at [37, 290] on span "Mackenzie Gillespie" at bounding box center [59, 352] width 53 height 11
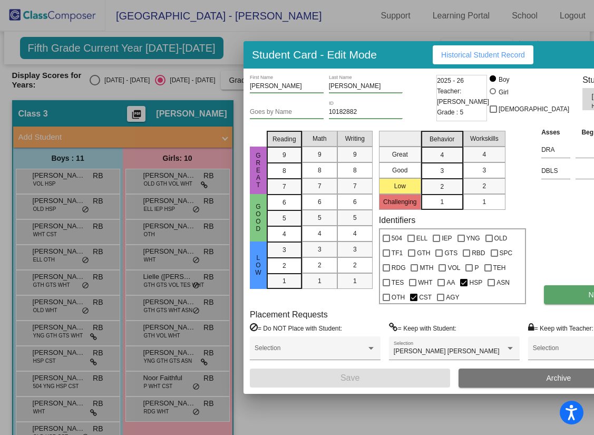
click at [551, 290] on button "Notes" at bounding box center [598, 294] width 108 height 19
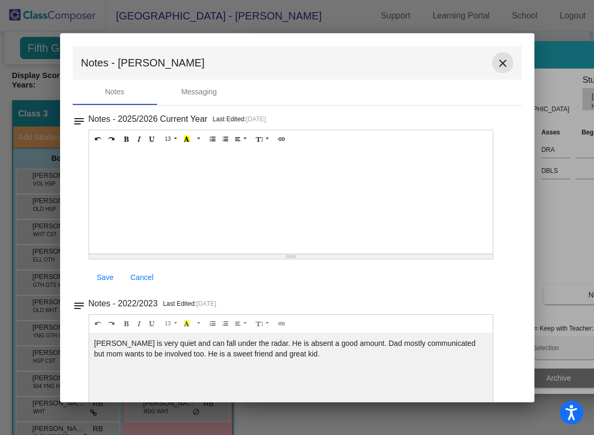
click at [505, 62] on button "close" at bounding box center [502, 62] width 21 height 21
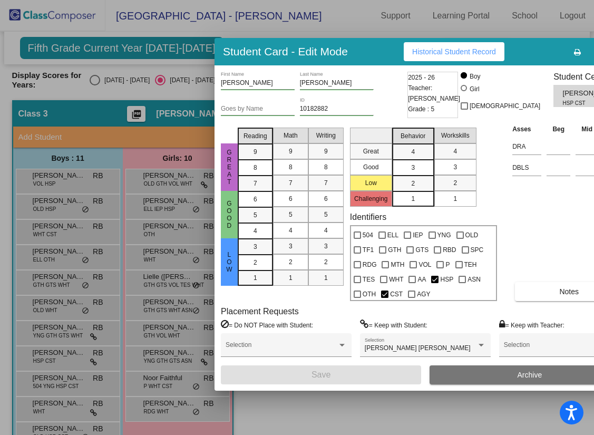
drag, startPoint x: 542, startPoint y: 55, endPoint x: 547, endPoint y: 52, distance: 6.1
click at [515, 52] on div "Student Card - Edit Mode Historical Student Record" at bounding box center [426, 51] width 422 height 27
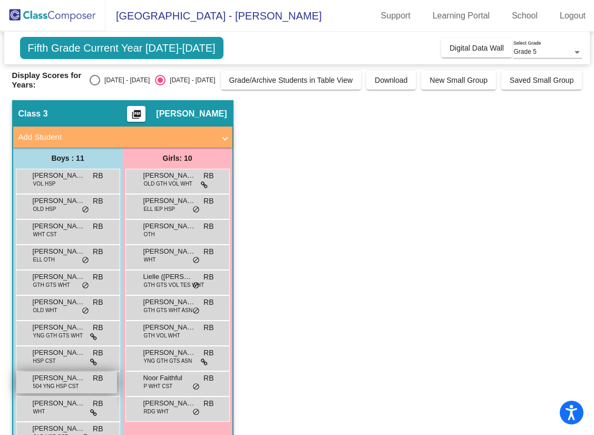
click at [57, 290] on span "504 YNG HSP CST" at bounding box center [56, 386] width 46 height 8
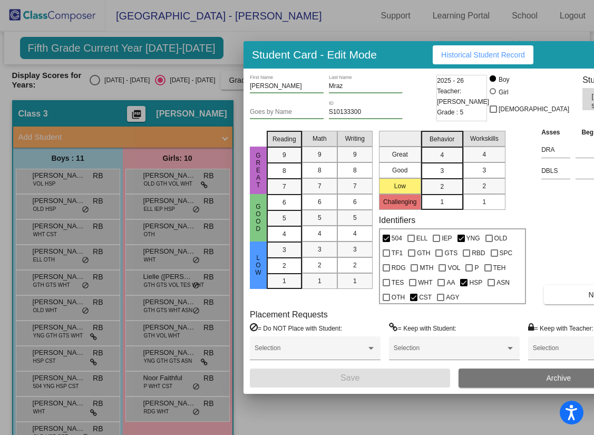
click at [540, 43] on div "Student Card - Edit Mode Historical Student Record" at bounding box center [455, 54] width 422 height 27
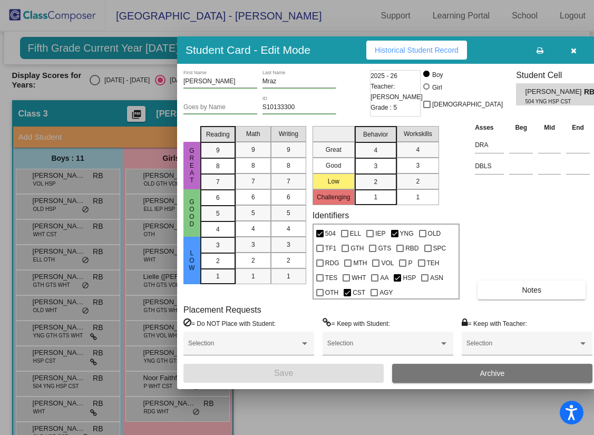
drag, startPoint x: 353, startPoint y: 40, endPoint x: 286, endPoint y: 35, distance: 66.6
click at [286, 43] on h3 "Student Card - Edit Mode" at bounding box center [248, 49] width 125 height 13
click at [557, 43] on button "button" at bounding box center [574, 50] width 34 height 19
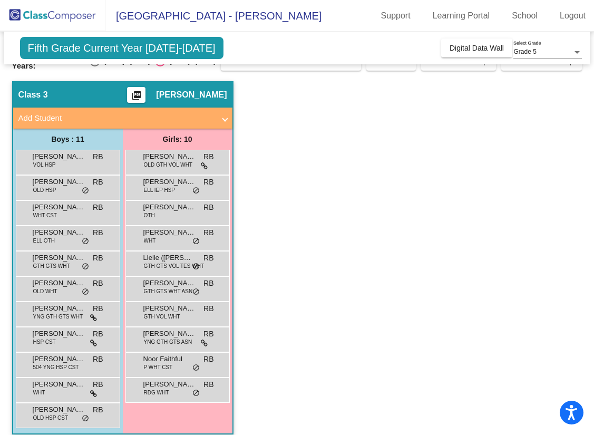
scroll to position [29, 0]
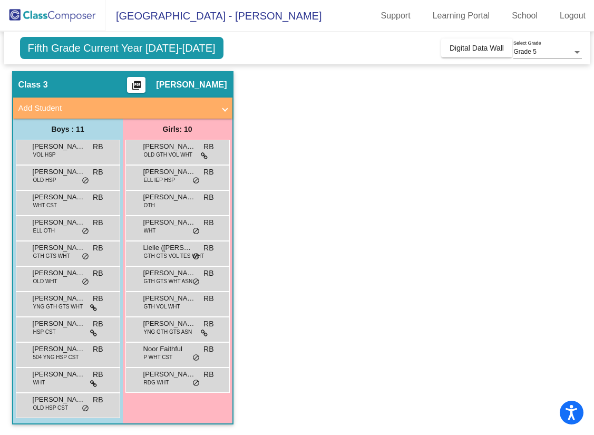
click at [76, 290] on div "Riker Hill WHT RB lock do_not_disturb_alt" at bounding box center [68, 380] width 104 height 25
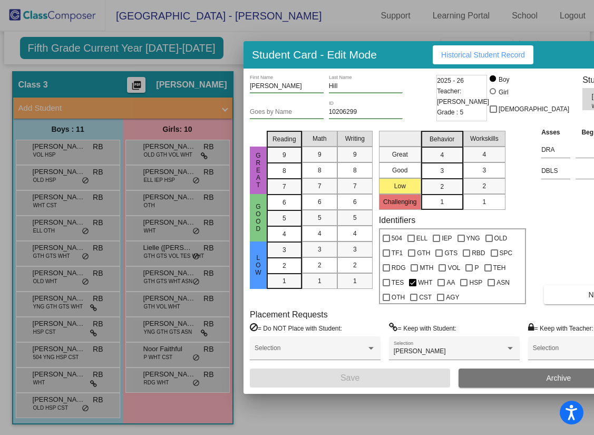
click at [103, 290] on div at bounding box center [297, 217] width 594 height 435
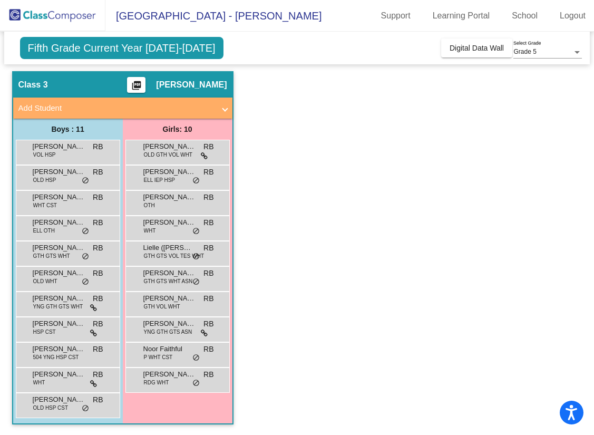
click at [46, 290] on div "Riker Hill WHT RB lock do_not_disturb_alt" at bounding box center [68, 380] width 104 height 25
